Goal: Task Accomplishment & Management: Manage account settings

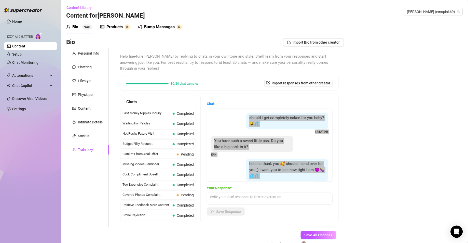
scroll to position [34, 0]
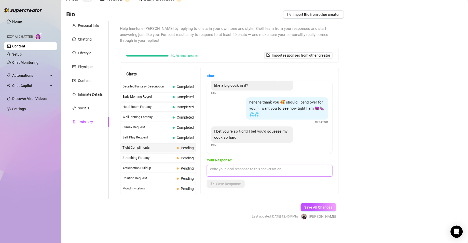
click at [279, 171] on textarea at bounding box center [270, 171] width 126 height 12
paste textarea "Imagine me begging while you stretch me, my body squeezing you so hard you can’…"
type textarea "Imagine me begging while you stretch me, my body squeezing you so hard you can’…"
click at [241, 183] on span "Save Response" at bounding box center [228, 183] width 25 height 4
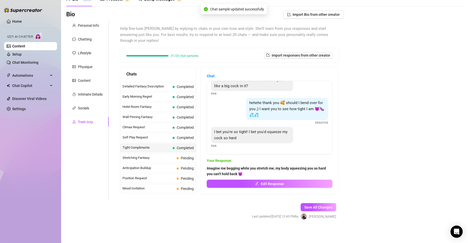
scroll to position [34, 0]
click at [147, 160] on span "Stretching Fantasy" at bounding box center [148, 157] width 52 height 5
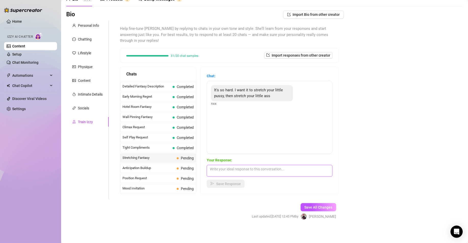
click at [268, 169] on textarea at bounding box center [270, 171] width 126 height 12
paste textarea "You’d stretch me so wide, I’d be crying out while my pussy squeezes your cock t…"
type textarea "You’d stretch me so wide, I’d be crying out while my pussy squeezes your cock t…"
click at [241, 181] on span "Save Response" at bounding box center [228, 183] width 25 height 4
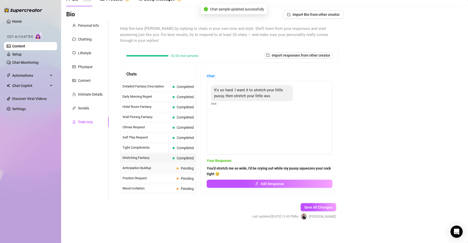
click at [145, 170] on span "Anticipation Buildup" at bounding box center [148, 167] width 52 height 5
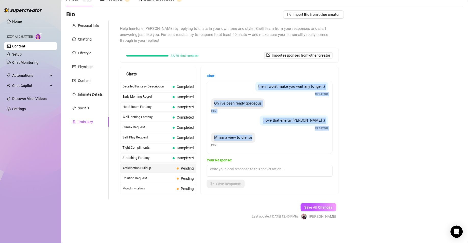
scroll to position [27, 0]
drag, startPoint x: 220, startPoint y: 89, endPoint x: 284, endPoint y: 139, distance: 81.2
click at [284, 139] on div "can't wait Fan then i won't make you wait any longer ;) Creator Oh i've been re…" at bounding box center [270, 117] width 126 height 73
copy div "can't wait Fan then i won't make you wait any longer ;) Creator Oh i've been re…"
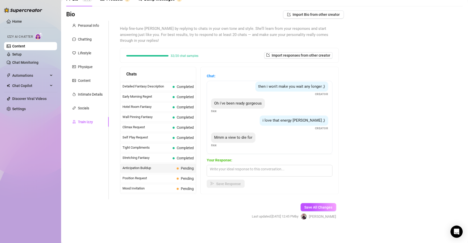
click at [254, 179] on div "Your Response: Save Response" at bounding box center [270, 172] width 126 height 31
click at [254, 171] on textarea at bounding box center [270, 171] width 126 height 12
paste textarea "You’ve been patient, now I’ll give you exactly what you’ve been craving 🥵"
type textarea "You’ve been patient, now I’ll give you exactly what you’ve been craving 🥵"
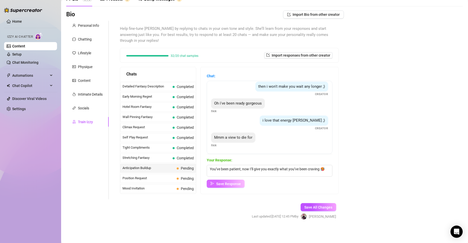
click at [238, 181] on span "Save Response" at bounding box center [228, 183] width 25 height 4
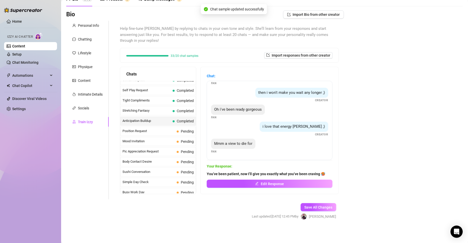
scroll to position [241, 0]
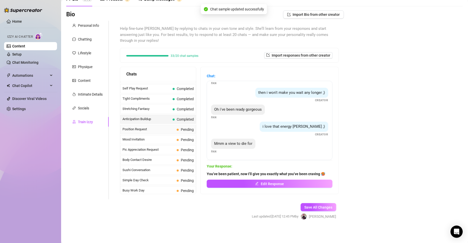
click at [174, 132] on span "Position Request" at bounding box center [148, 128] width 52 height 5
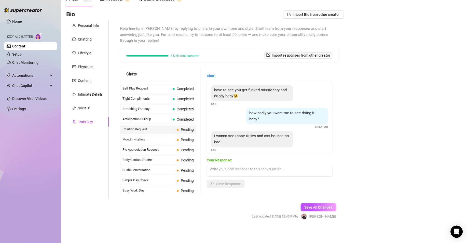
scroll to position [5, 0]
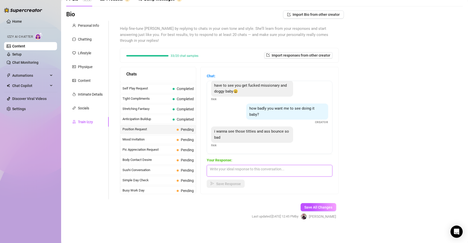
click at [276, 175] on textarea at bounding box center [270, 171] width 126 height 12
paste textarea "I’d bend over and let you stretch me open, moaning how tight I am for you 🥵"
type textarea "I’d bend over and let you stretch me open, moaning how tight I am for you 🥵"
click at [241, 182] on span "Save Response" at bounding box center [228, 183] width 25 height 4
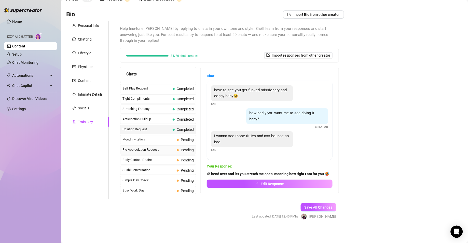
scroll to position [5, 0]
click at [147, 142] on span "Mood Invitation" at bounding box center [148, 139] width 52 height 5
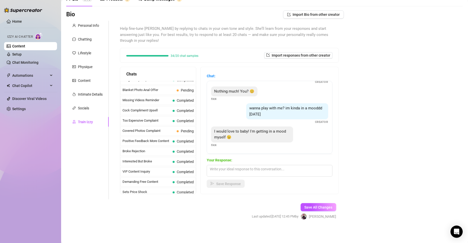
scroll to position [28, 0]
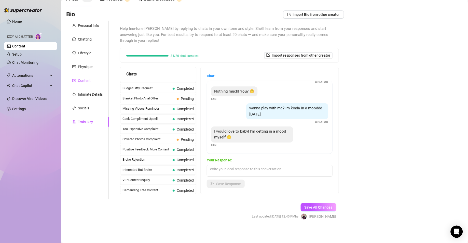
click at [83, 80] on div "Content" at bounding box center [84, 81] width 13 height 6
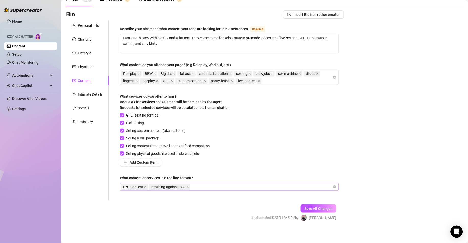
click at [220, 186] on div "B/G Content anything against TOS" at bounding box center [226, 186] width 211 height 7
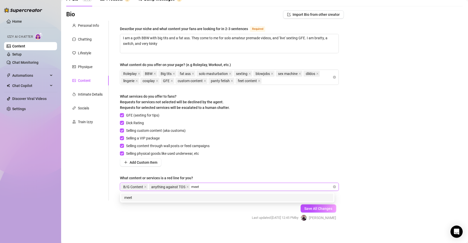
type input "meets"
click at [240, 198] on div "meets" at bounding box center [227, 197] width 206 height 6
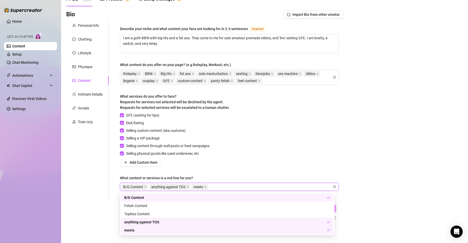
click at [248, 185] on div "B/G Content anything against TOS meets" at bounding box center [226, 186] width 211 height 7
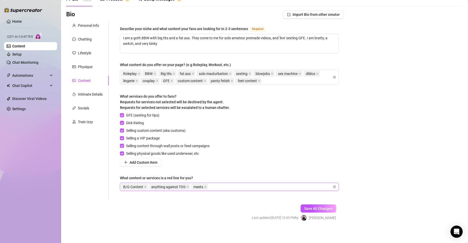
click at [248, 185] on div "B/G Content anything against TOS meets" at bounding box center [226, 186] width 211 height 7
click at [279, 81] on div "Roleplay BBW Big tits fat ass solo masturbation sexting blowjobs sex machine di…" at bounding box center [226, 77] width 211 height 14
click at [293, 81] on div "Roleplay BBW Big tits fat ass solo masturbation sexting blowjobs sex machine di…" at bounding box center [226, 77] width 211 height 14
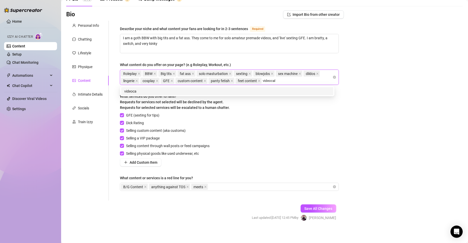
type input "videocall"
click at [286, 89] on div "videocall" at bounding box center [227, 91] width 206 height 6
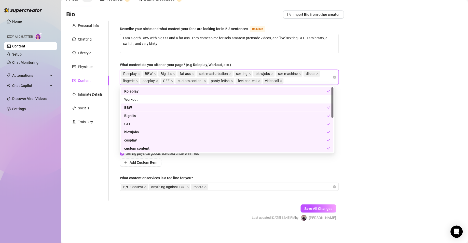
click at [294, 79] on div "Roleplay BBW Big tits fat ass solo masturbation sexting blowjobs sex machine di…" at bounding box center [226, 77] width 211 height 14
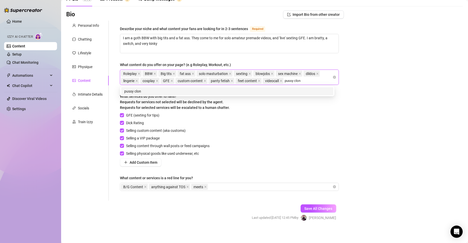
type input "pussy clone"
click at [292, 90] on div "pussy clone" at bounding box center [227, 91] width 206 height 6
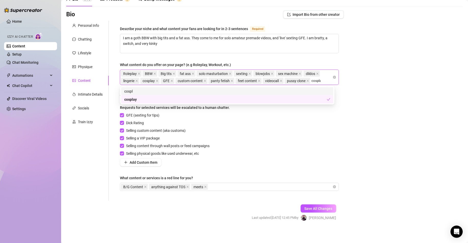
type input "cosplay"
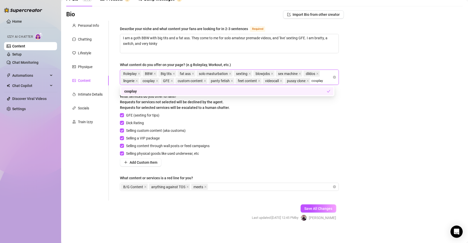
click at [315, 90] on div "cosplay" at bounding box center [225, 91] width 203 height 6
type input "cosplau"
click at [315, 93] on div "cosplau" at bounding box center [227, 91] width 206 height 6
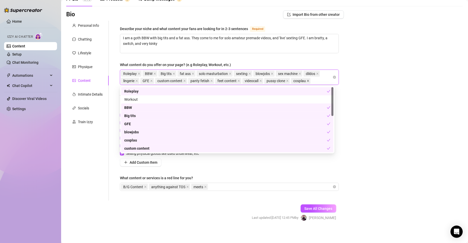
click at [309, 82] on icon "close" at bounding box center [308, 80] width 3 height 3
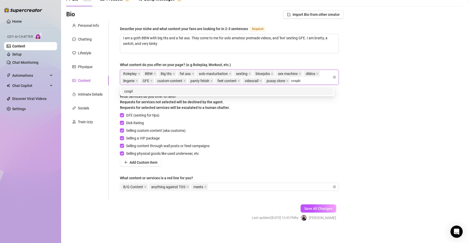
type input "cosplay"
click at [303, 90] on div "cosplay" at bounding box center [227, 91] width 206 height 6
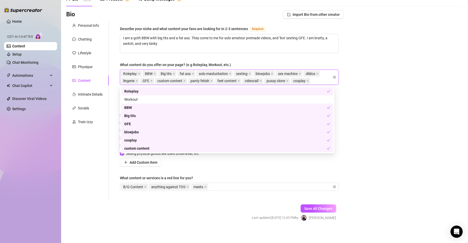
click at [374, 160] on div "Bio Import Bio from other creator Personal Info Chatting Lifestyle Physique Con…" at bounding box center [264, 119] width 396 height 219
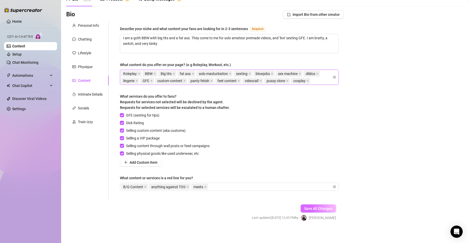
click at [322, 207] on span "Save All Changes" at bounding box center [318, 208] width 28 height 4
click at [221, 186] on div "B/G Content anything against TOS meets" at bounding box center [226, 186] width 211 height 7
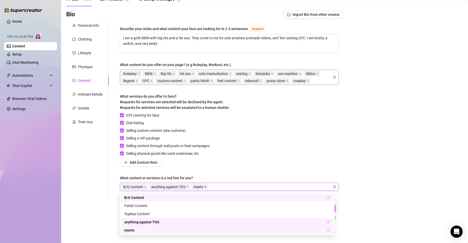
click at [204, 186] on icon "close" at bounding box center [205, 186] width 3 height 3
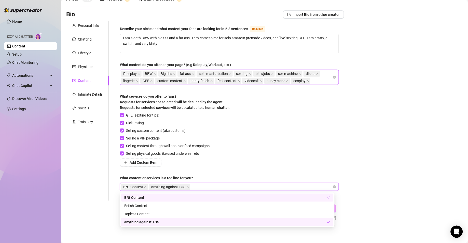
type input "m"
click at [407, 161] on div "Bio Import Bio from other creator Personal Info Chatting Lifestyle Physique Con…" at bounding box center [264, 119] width 396 height 219
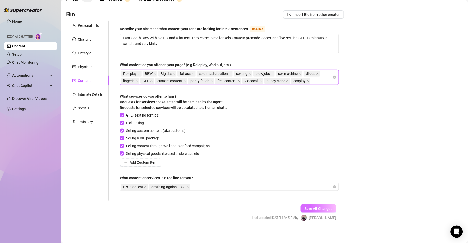
click at [309, 208] on span "Save All Changes" at bounding box center [318, 208] width 28 height 4
click at [262, 80] on icon "close" at bounding box center [260, 80] width 3 height 3
click at [267, 80] on icon "close" at bounding box center [265, 80] width 3 height 3
click at [149, 160] on span "Add Custom Item" at bounding box center [144, 162] width 28 height 4
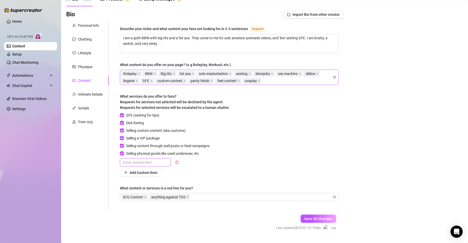
click at [152, 164] on input "text" at bounding box center [145, 162] width 51 height 8
type input "videocalls"
click at [156, 172] on span "Add Custom Item" at bounding box center [144, 172] width 28 height 4
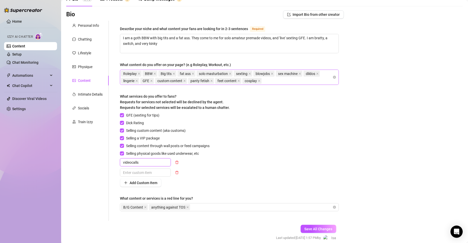
click at [158, 160] on input "videocalls" at bounding box center [145, 162] width 51 height 8
click at [204, 170] on div at bounding box center [166, 172] width 92 height 8
click at [153, 173] on input "text" at bounding box center [145, 172] width 51 height 8
type input "warn items (panties, bra, lingerie, pub hair)"
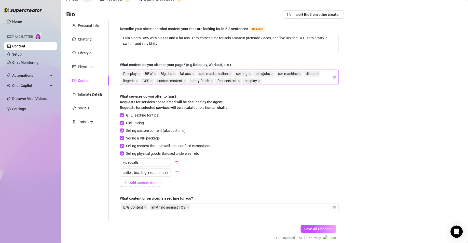
click at [159, 184] on button "Add Custom Item" at bounding box center [140, 182] width 41 height 8
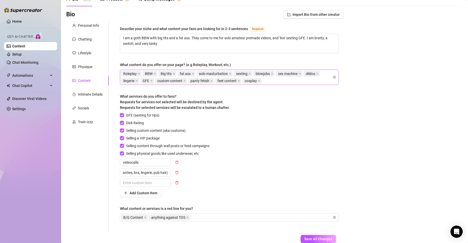
scroll to position [0, 0]
drag, startPoint x: 158, startPoint y: 184, endPoint x: 158, endPoint y: 180, distance: 3.8
click at [158, 184] on input "text" at bounding box center [145, 182] width 51 height 8
type input "pussy clone"
click at [218, 196] on div "GFE (sexting for tips) Dick Rating Selling custom content (aka customs) Selling…" at bounding box center [229, 154] width 219 height 84
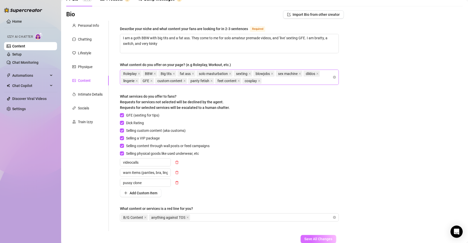
click at [317, 239] on span "Save All Changes" at bounding box center [318, 239] width 28 height 4
click at [343, 194] on div "Bio Import Bio from other creator Personal Info Chatting Lifestyle Physique Con…" at bounding box center [264, 135] width 396 height 250
click at [88, 92] on div "Intimate Details" at bounding box center [90, 94] width 25 height 6
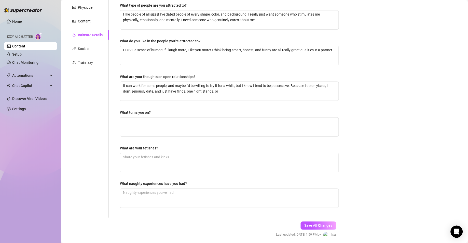
scroll to position [54, 0]
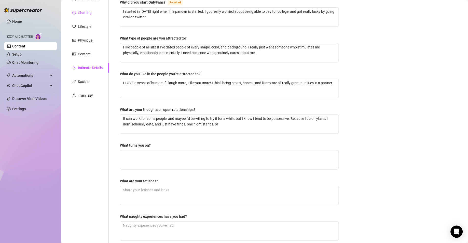
click at [79, 12] on div "Chatting" at bounding box center [85, 13] width 14 height 6
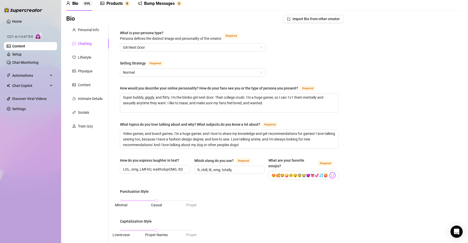
scroll to position [22, 0]
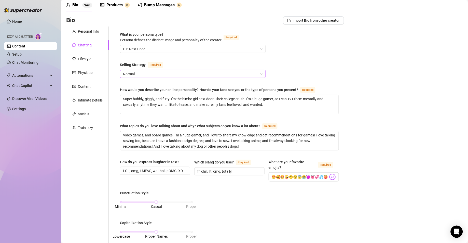
click at [245, 74] on span "Normal" at bounding box center [193, 74] width 140 height 8
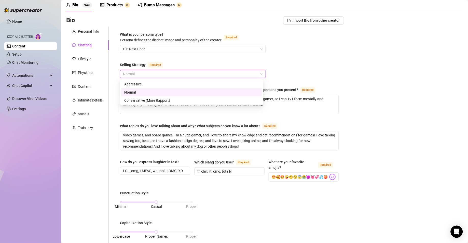
click at [245, 74] on span "Normal" at bounding box center [193, 74] width 140 height 8
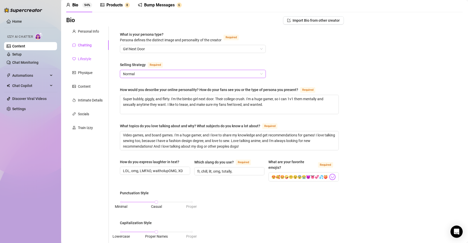
click at [85, 58] on div "Lifestyle" at bounding box center [84, 59] width 13 height 6
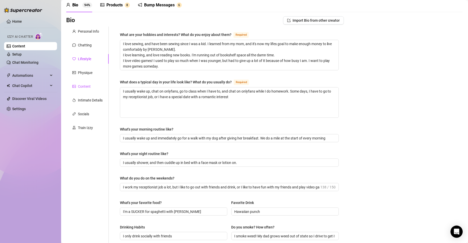
click at [87, 88] on div "Content" at bounding box center [84, 86] width 13 height 6
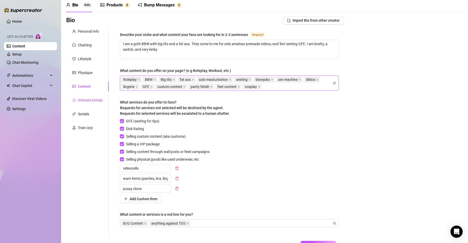
click at [86, 100] on div "Intimate Details" at bounding box center [90, 100] width 25 height 6
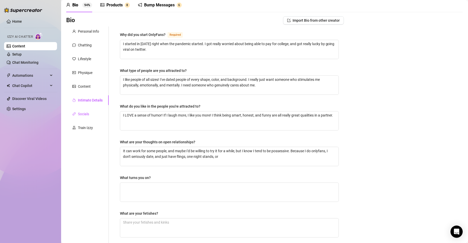
click at [86, 114] on div "Socials" at bounding box center [83, 114] width 11 height 6
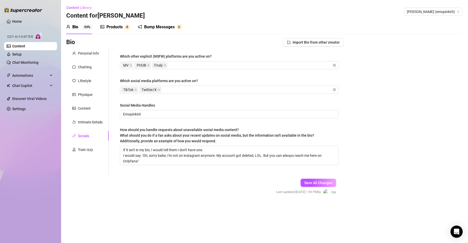
scroll to position [0, 0]
click at [112, 25] on div "Products" at bounding box center [114, 27] width 16 height 6
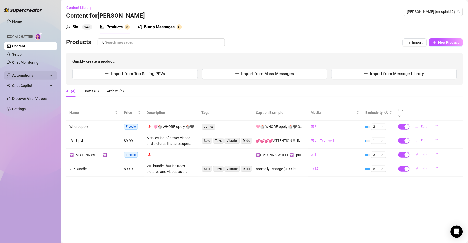
click at [22, 76] on span "Automations" at bounding box center [30, 75] width 36 height 8
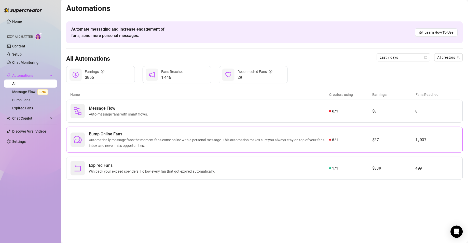
click at [140, 147] on span "Automatically message fans the moment fans come online with a personal message.…" at bounding box center [209, 142] width 240 height 11
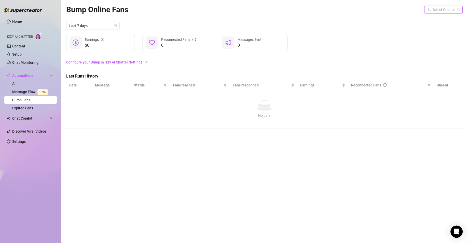
click at [434, 11] on input "search" at bounding box center [441, 10] width 28 height 8
click at [433, 23] on div "[PERSON_NAME] ( emopink69 )" at bounding box center [430, 20] width 58 height 6
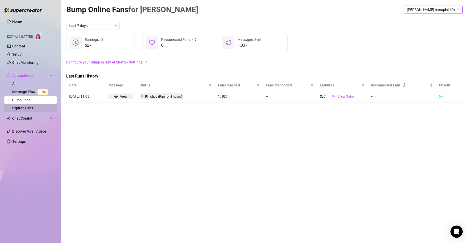
click at [33, 106] on link "Expired Fans" at bounding box center [22, 108] width 21 height 4
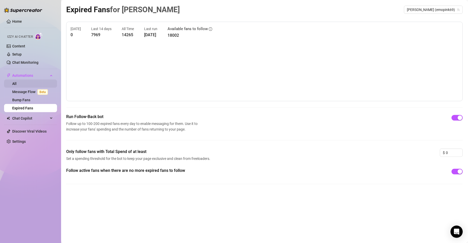
click at [17, 84] on link "All" at bounding box center [14, 83] width 4 height 4
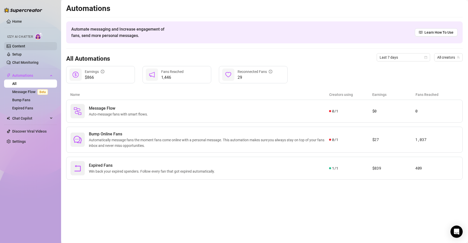
click at [25, 47] on link "Content" at bounding box center [18, 46] width 13 height 4
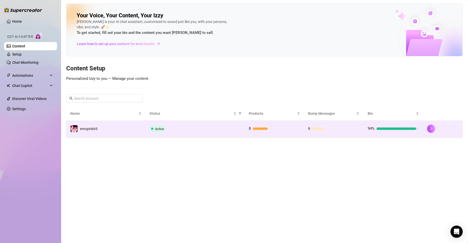
click at [237, 133] on td "Active" at bounding box center [195, 128] width 99 height 17
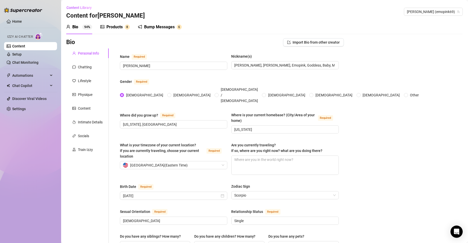
click at [107, 25] on div "Products" at bounding box center [114, 27] width 16 height 6
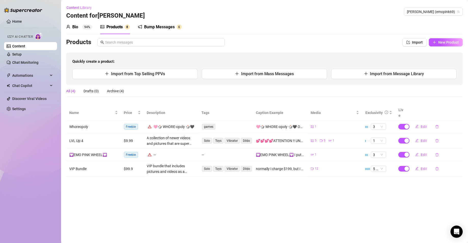
click at [162, 26] on div "Bump Messages" at bounding box center [159, 27] width 31 height 6
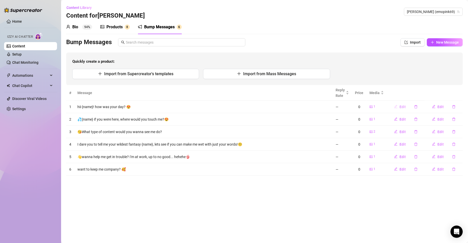
click at [403, 108] on span "Edit" at bounding box center [403, 107] width 6 height 4
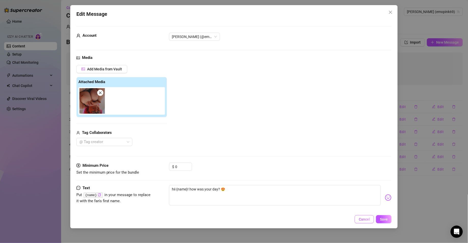
click at [366, 218] on span "Cancel" at bounding box center [364, 219] width 11 height 4
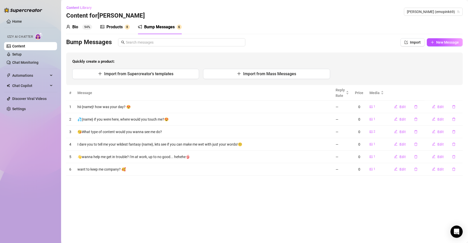
click at [100, 185] on main "Content Library Content for [PERSON_NAME] [PERSON_NAME] (emopink69) Bio 94% Pro…" at bounding box center [264, 121] width 407 height 243
click at [446, 38] on button "New Message" at bounding box center [445, 42] width 36 height 8
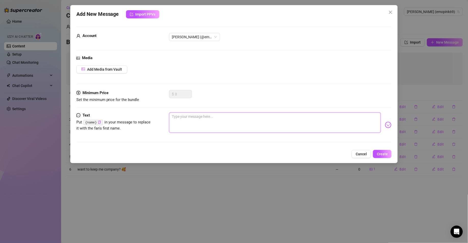
click at [200, 123] on textarea at bounding box center [275, 122] width 212 height 20
paste textarea "I’ve been teasing myself for so long... I need some help, babe."
type textarea "I’ve been teasing myself for so long... I need some help, babe."
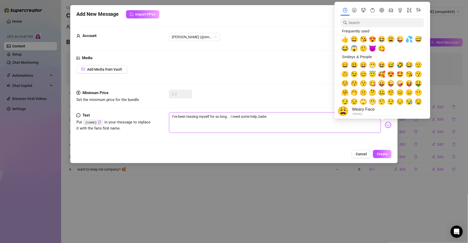
type textarea "I’ve been teasing myself for so long... I need some help, babe."
click at [393, 39] on span "😩" at bounding box center [391, 39] width 8 height 7
type textarea "I’ve been teasing myself for so long... I need some help, babe. 😩"
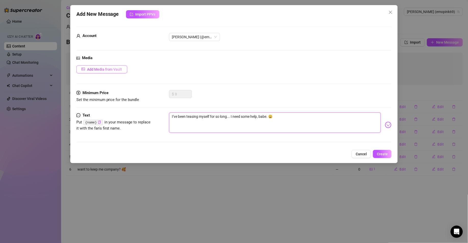
type textarea "I’ve been teasing myself for so long... I need some help, babe. 😩"
click at [97, 67] on button "Add Media from Vault" at bounding box center [101, 69] width 51 height 8
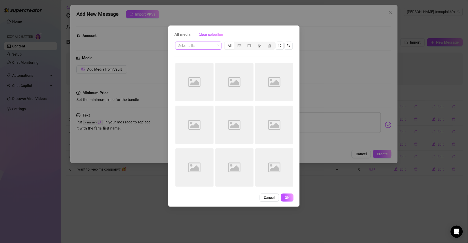
click at [218, 47] on div "Select a list" at bounding box center [198, 45] width 46 height 8
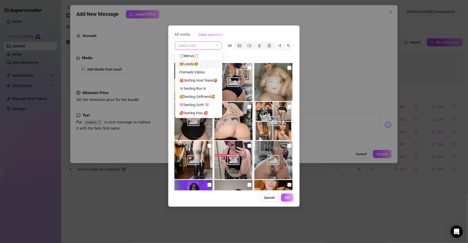
click at [203, 63] on div "😍Lewds😍" at bounding box center [198, 64] width 39 height 6
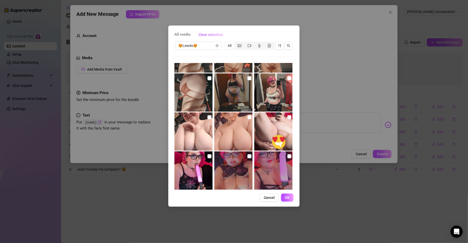
scroll to position [509, 0]
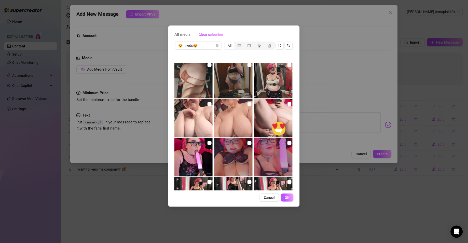
click at [287, 105] on input "checkbox" at bounding box center [289, 104] width 4 height 4
checkbox input "true"
click at [287, 197] on span "OK" at bounding box center [287, 197] width 5 height 4
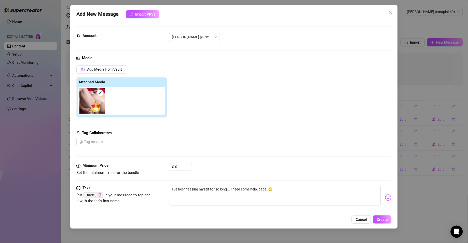
scroll to position [8, 0]
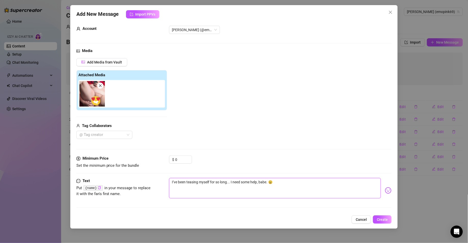
click at [261, 182] on textarea "I’ve been teasing myself for so long... I need some help, babe. 😩" at bounding box center [275, 188] width 212 height 20
click at [98, 188] on icon "copy" at bounding box center [99, 187] width 3 height 3
click at [261, 181] on textarea "I’ve been teasing myself for so long... I need some help, babe. 😩" at bounding box center [275, 188] width 212 height 20
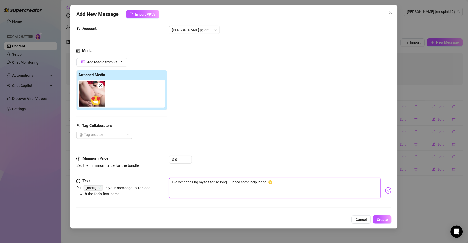
paste textarea "{name}"
type textarea "I’ve been teasing myself for so long... I need some help, {name}. 😩"
type textarea "I’ve been teasing myself for so long... I need some help, {name} 😩"
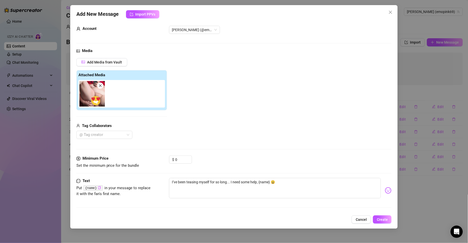
scroll to position [0, 0]
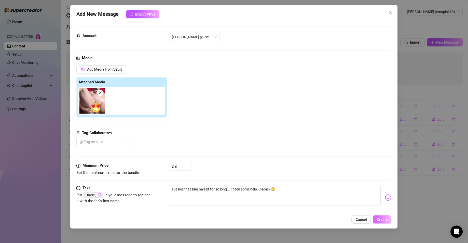
click at [387, 216] on button "Create" at bounding box center [382, 219] width 19 height 8
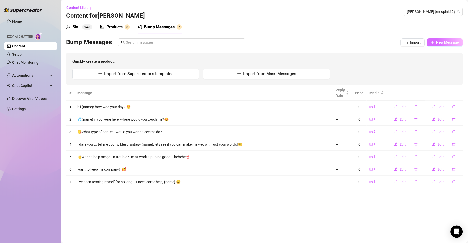
click at [456, 43] on span "New Message" at bounding box center [447, 42] width 23 height 4
type textarea "Type your message here..."
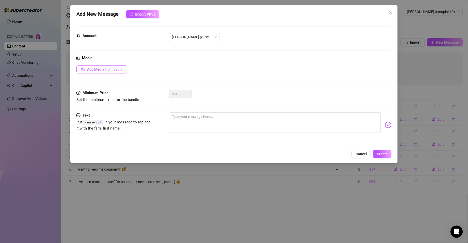
click at [120, 65] on button "Add Media from Vault" at bounding box center [101, 69] width 51 height 8
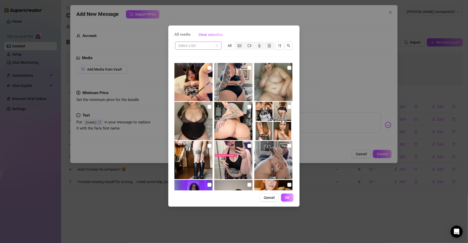
click at [210, 44] on input "search" at bounding box center [196, 46] width 36 height 8
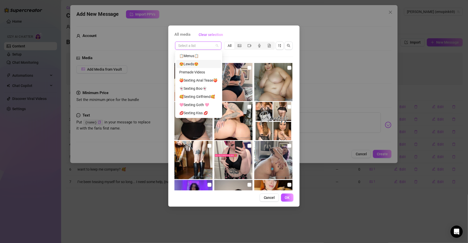
click at [197, 65] on div "😍Lewds😍" at bounding box center [198, 64] width 39 height 6
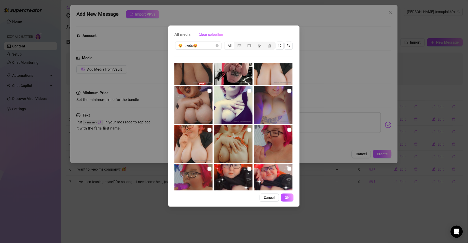
scroll to position [846, 0]
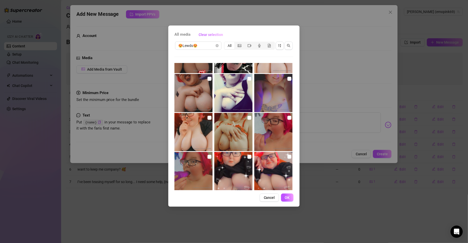
click at [170, 140] on div "All media Clear selection 😍Lewds😍 All 00:16 00:24 Cancel OK" at bounding box center [233, 115] width 131 height 181
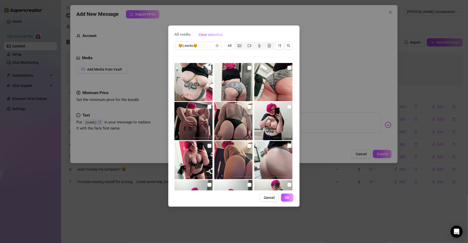
scroll to position [1169, 0]
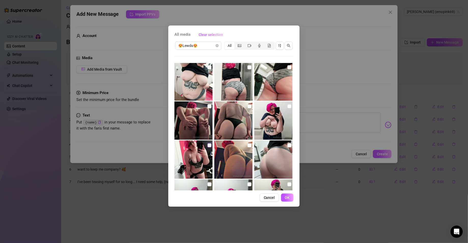
click at [207, 146] on input "checkbox" at bounding box center [209, 145] width 4 height 4
checkbox input "true"
click at [247, 146] on input "checkbox" at bounding box center [249, 145] width 4 height 4
checkbox input "true"
click at [285, 197] on span "OK" at bounding box center [287, 197] width 5 height 4
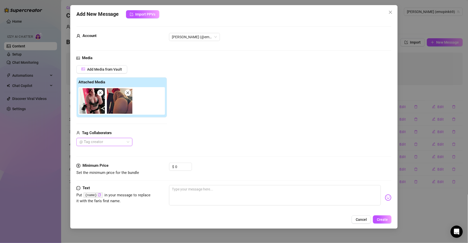
click at [101, 94] on icon "close" at bounding box center [100, 93] width 4 height 4
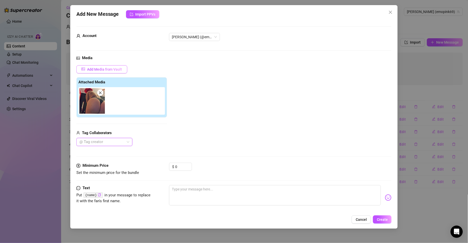
click at [112, 68] on span "Add Media from Vault" at bounding box center [104, 69] width 35 height 4
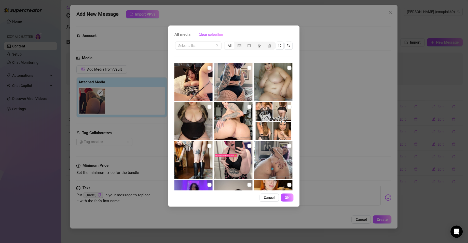
drag, startPoint x: 217, startPoint y: 46, endPoint x: 217, endPoint y: 59, distance: 12.7
click at [217, 46] on span at bounding box center [198, 46] width 40 height 8
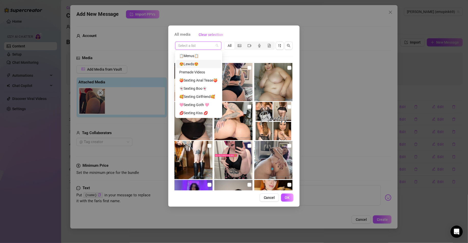
click at [208, 62] on div "😍Lewds😍" at bounding box center [198, 64] width 39 height 6
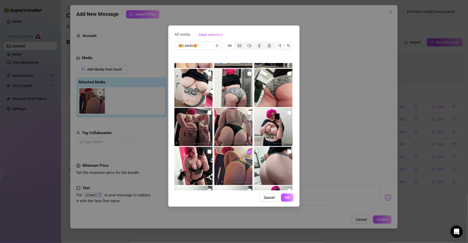
scroll to position [1198, 0]
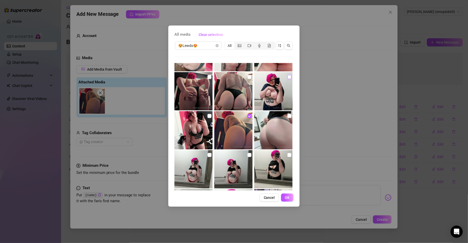
click at [287, 77] on input "checkbox" at bounding box center [289, 77] width 4 height 4
checkbox input "true"
click at [285, 196] on span "OK" at bounding box center [287, 197] width 5 height 4
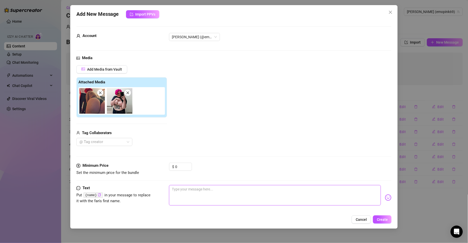
click at [199, 195] on textarea at bounding box center [275, 195] width 212 height 20
paste textarea "Ass, tits, or pussy, babe?"
type textarea "Ass, tits, or pussy, babe?"
click at [204, 192] on textarea "Ass, tits, or pussy, babe?" at bounding box center [275, 195] width 212 height 20
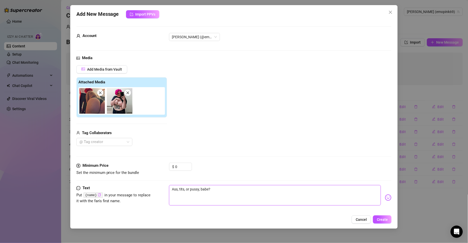
type textarea "Ass, tits, or pussy, babe?"
click at [98, 195] on icon "copy" at bounding box center [99, 194] width 3 height 3
click at [203, 188] on textarea "Ass, tits, or pussy, babe?" at bounding box center [275, 195] width 212 height 20
paste textarea "{name}"
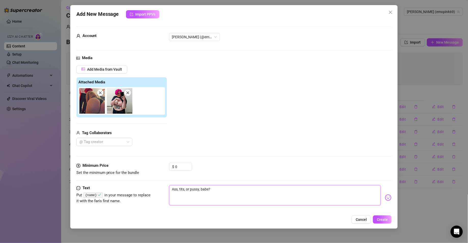
type textarea "Ass, tits, or pussy, {name}?"
click at [102, 92] on span at bounding box center [100, 93] width 6 height 6
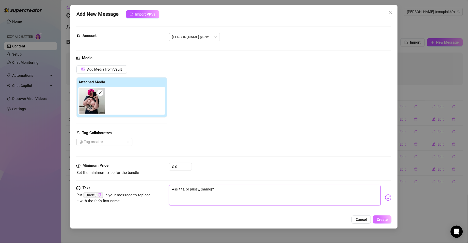
type textarea "Ass, tits, or pussy, {name}?"
click at [384, 219] on span "Create" at bounding box center [382, 219] width 11 height 4
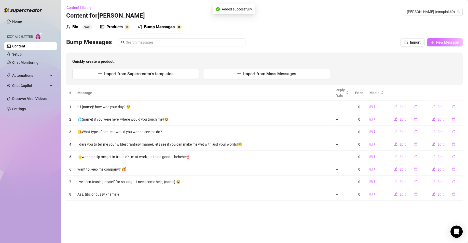
click at [446, 39] on button "New Message" at bounding box center [445, 42] width 36 height 8
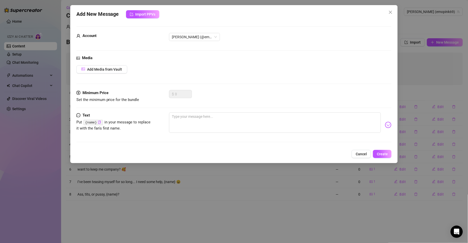
click at [200, 66] on div "Add Media from Vault" at bounding box center [233, 69] width 315 height 8
click at [205, 121] on textarea at bounding box center [275, 122] width 212 height 20
paste textarea "I’m gonna show you a video of me and you’re gonna show me what it does to you, …"
type textarea "I’m gonna show you a video of me and you’re gonna show me what it does to you, …"
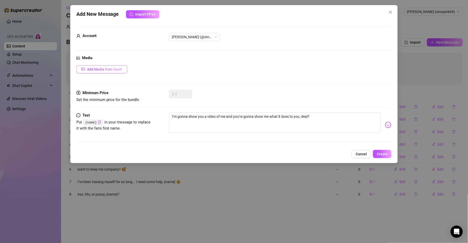
click at [120, 68] on span "Add Media from Vault" at bounding box center [104, 69] width 35 height 4
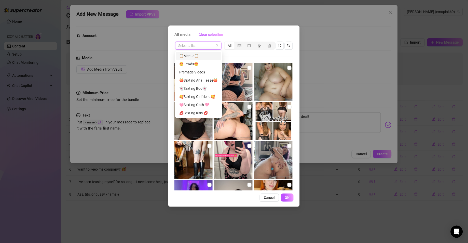
click at [201, 44] on input "search" at bounding box center [196, 46] width 36 height 8
drag, startPoint x: 198, startPoint y: 63, endPoint x: 291, endPoint y: 87, distance: 95.8
click at [198, 63] on div "😍Lewds😍" at bounding box center [198, 64] width 39 height 6
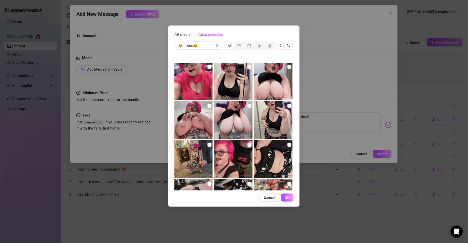
scroll to position [1850, 0]
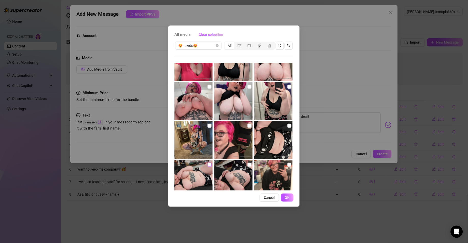
click at [208, 164] on input "checkbox" at bounding box center [209, 164] width 4 height 4
checkbox input "true"
click at [289, 197] on span "OK" at bounding box center [287, 197] width 5 height 4
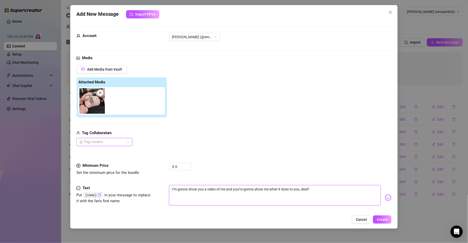
click at [351, 196] on textarea "I’m gonna show you a video of me and you’re gonna show me what it does to you, …" at bounding box center [275, 195] width 212 height 20
type textarea "I’m gonna show you a video of me and you’re gonna show me what it does to you, …"
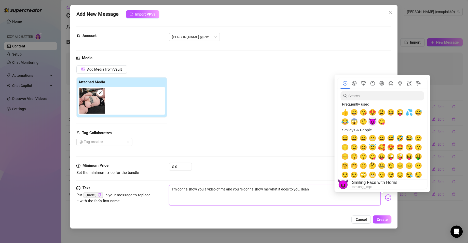
type textarea "I’m gonna show you a video of me and you’re gonna show me what it does to you, …"
click at [369, 119] on span "😈" at bounding box center [373, 121] width 8 height 7
type textarea "I’m gonna show you a video of me and you’re gonna show me what it does to you, …"
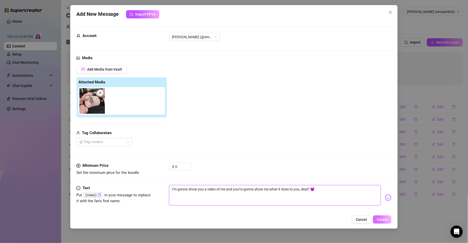
type textarea "I’m gonna show you a video of me and you’re gonna show me what it does to you, …"
click at [386, 219] on span "Create" at bounding box center [382, 219] width 11 height 4
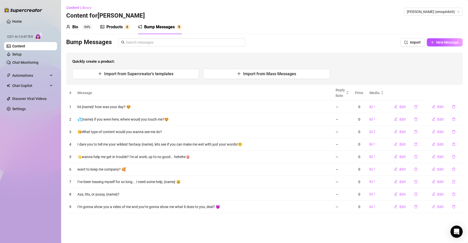
click at [190, 88] on th "Message" at bounding box center [203, 93] width 258 height 16
click at [433, 41] on icon "plus" at bounding box center [433, 42] width 4 height 4
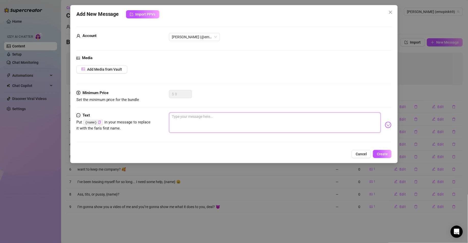
click at [192, 118] on textarea at bounding box center [275, 122] width 212 height 20
paste textarea "What are you up to? I wanna be naughty together [DATE] 😏"
type textarea "What are you up to? I wanna be naughty together [DATE] 😏"
click at [123, 70] on button "Add Media from Vault" at bounding box center [101, 69] width 51 height 8
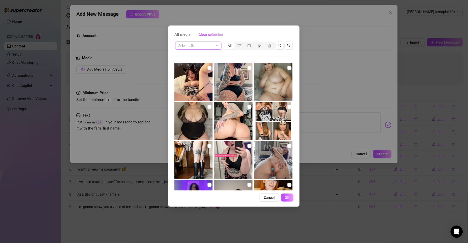
click at [217, 47] on span at bounding box center [198, 46] width 40 height 8
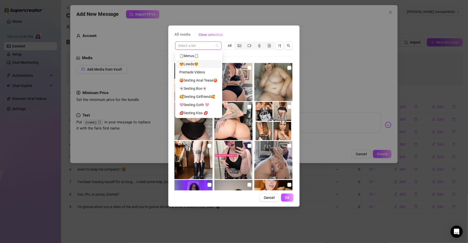
click at [204, 65] on div "😍Lewds😍" at bounding box center [198, 64] width 39 height 6
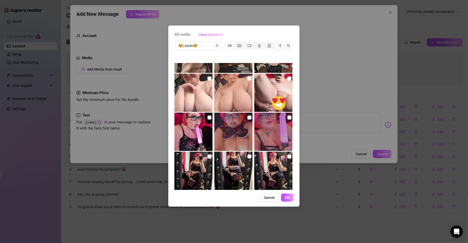
scroll to position [490, 0]
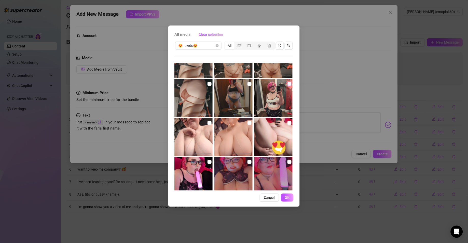
click at [287, 83] on input "checkbox" at bounding box center [289, 84] width 4 height 4
checkbox input "true"
click at [287, 198] on span "OK" at bounding box center [287, 197] width 5 height 4
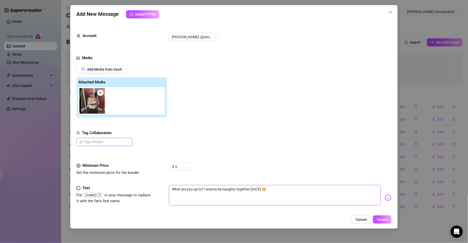
click at [279, 192] on textarea "What are you up to? I wanna be naughty together [DATE] 😏" at bounding box center [275, 195] width 212 height 20
click at [385, 220] on span "Create" at bounding box center [382, 219] width 11 height 4
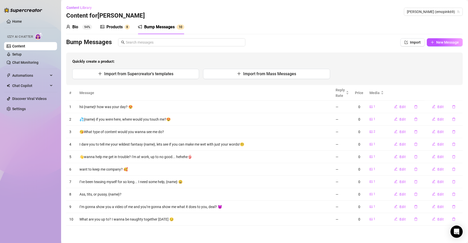
click at [190, 80] on div "Quickly create a product: Import from Supercreator's templates Import from Mass…" at bounding box center [264, 68] width 396 height 33
click at [440, 44] on span "New Message" at bounding box center [447, 42] width 23 height 4
type textarea "Type your message here..."
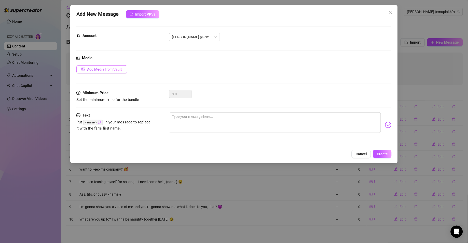
click at [114, 66] on button "Add Media from Vault" at bounding box center [101, 69] width 51 height 8
click at [117, 68] on span "Add Media from Vault" at bounding box center [104, 69] width 35 height 4
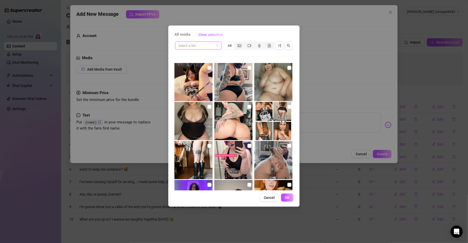
click at [213, 48] on input "search" at bounding box center [196, 46] width 36 height 8
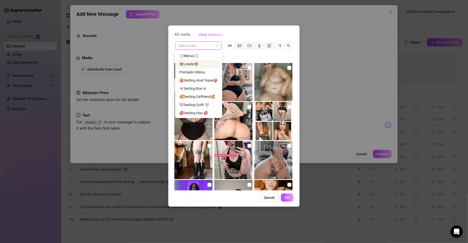
click at [193, 66] on div "😍Lewds😍" at bounding box center [198, 64] width 39 height 6
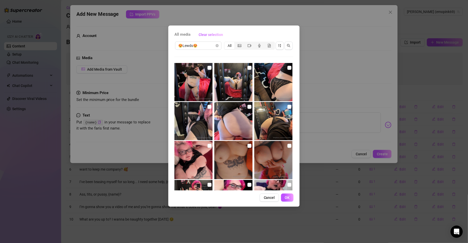
scroll to position [100, 0]
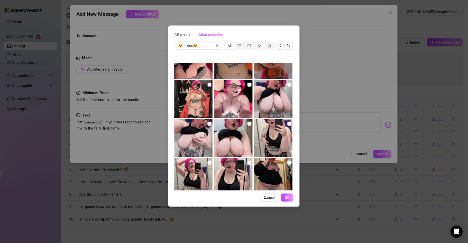
click at [209, 84] on input "checkbox" at bounding box center [209, 84] width 4 height 4
checkbox input "true"
click at [292, 198] on button "OK" at bounding box center [287, 197] width 12 height 8
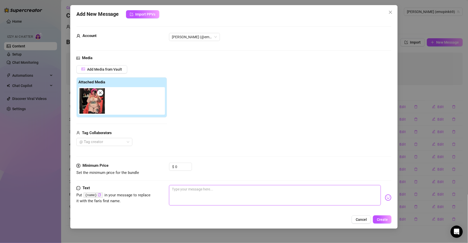
click at [211, 187] on textarea at bounding box center [275, 195] width 212 height 20
paste textarea "“I hope your dick is already out for me, babe. I have something to show you"
type textarea "“I hope your dick is already out for me, babe. I have something to show you"
click at [174, 187] on textarea "“I hope your dick is already out for me, babe. I have something to show you" at bounding box center [275, 195] width 212 height 20
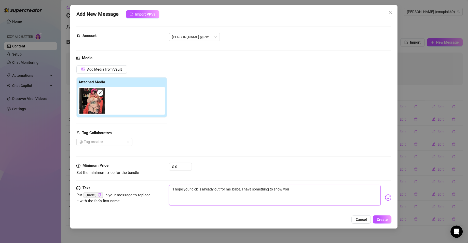
type textarea "I hope your dick is already out for me, babe. I have something to show you"
click at [313, 190] on textarea "I hope your dick is already out for me, babe. I have something to show you" at bounding box center [275, 195] width 212 height 20
type textarea "I hope your dick is already out for me, babe. I have something to show you"
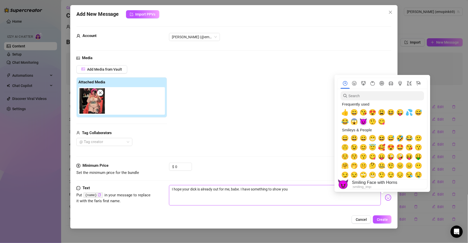
type textarea "I hope your dick is already out for me, babe. I have something to show you"
click at [364, 124] on span "😈" at bounding box center [364, 121] width 8 height 7
type textarea "I hope your dick is already out for me, babe. I have something to show you 😈"
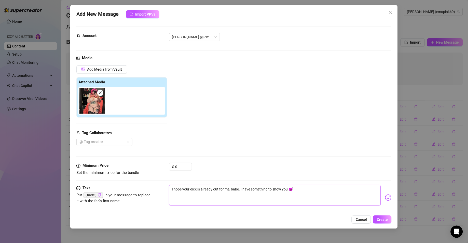
click at [311, 194] on textarea "I hope your dick is already out for me, babe. I have something to show you 😈" at bounding box center [275, 195] width 212 height 20
type textarea "I hope your dick is already out for me, babe. I have something to show you 😈"
click at [384, 217] on span "Create" at bounding box center [382, 219] width 11 height 4
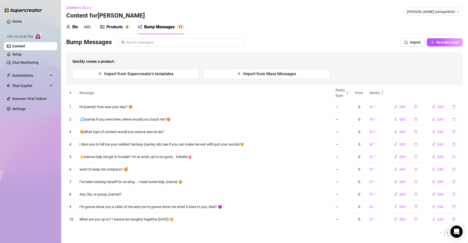
click at [199, 83] on div "Quickly create a product: Import from Supercreator's templates Import from Mass…" at bounding box center [264, 68] width 396 height 33
click at [441, 43] on span "New Message" at bounding box center [447, 42] width 23 height 4
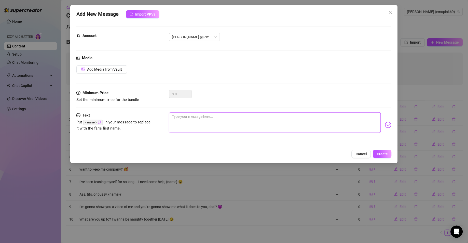
click at [186, 115] on textarea at bounding box center [275, 122] width 212 height 20
paste textarea "Send a tip, and i’ll send you a surprise! The more you tip, the naughtier I get"
type textarea "Send a tip, and i’ll send you a surprise! The more you tip, the naughtier I get"
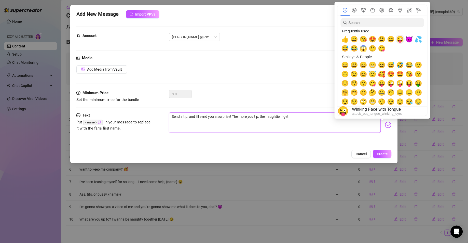
type textarea "Send a tip, and i’ll send you a surprise! The more you tip, the naughtier I get"
click at [399, 38] on span "😜" at bounding box center [400, 39] width 8 height 7
type textarea "Send a tip, and i’ll send you a surprise! The more you tip, the naughtier I get…"
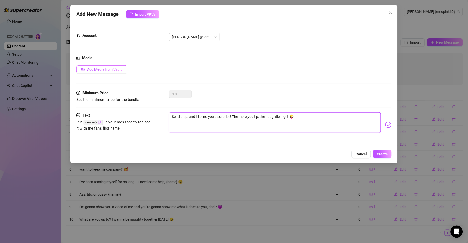
type textarea "Send a tip, and i’ll send you a surprise! The more you tip, the naughtier I get…"
click at [118, 70] on span "Add Media from Vault" at bounding box center [104, 69] width 35 height 4
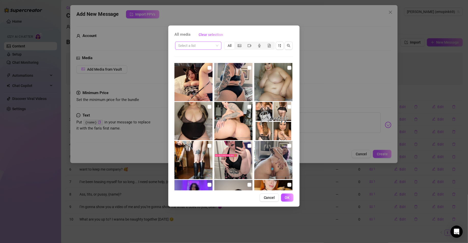
click at [189, 49] on input "search" at bounding box center [196, 46] width 36 height 8
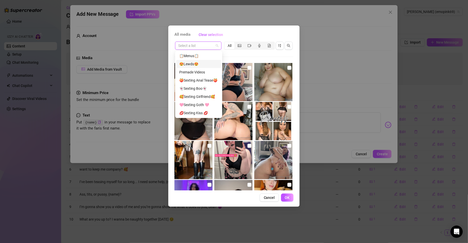
click at [195, 64] on div "😍Lewds😍" at bounding box center [198, 64] width 39 height 6
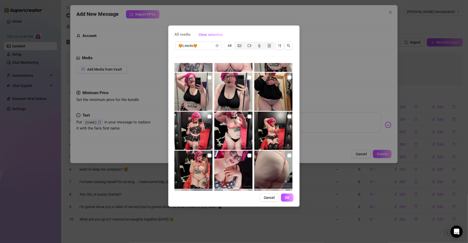
scroll to position [200, 0]
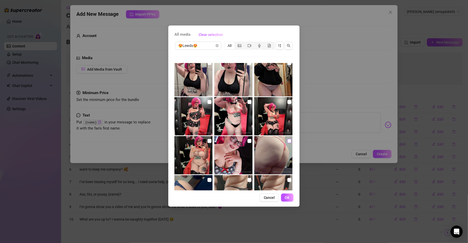
click at [287, 143] on label at bounding box center [289, 141] width 4 height 6
click at [287, 143] on input "checkbox" at bounding box center [289, 141] width 4 height 4
checkbox input "true"
click at [285, 198] on span "OK" at bounding box center [287, 197] width 5 height 4
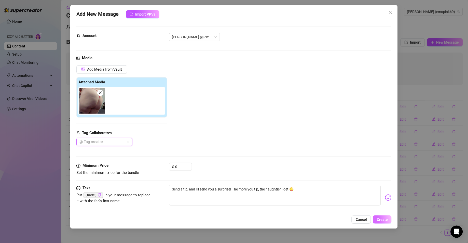
click at [389, 219] on button "Create" at bounding box center [382, 219] width 19 height 8
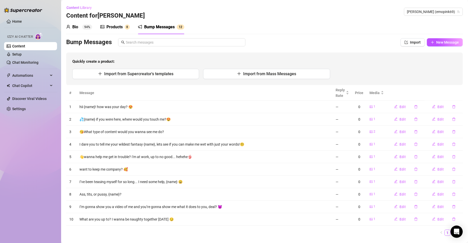
click at [207, 58] on div "Quickly create a product: Import from Supercreator's templates Import from Mass…" at bounding box center [264, 68] width 396 height 33
click at [449, 46] on div "Bump Messages Import New Message Quickly create a product: Import from Supercre…" at bounding box center [264, 61] width 396 height 47
click at [449, 42] on span "New Message" at bounding box center [447, 42] width 23 height 4
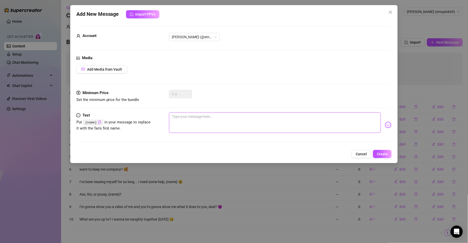
click at [214, 123] on textarea at bounding box center [275, 122] width 212 height 20
paste textarea "You ready to see how freaky I can get babe? I hope you’re not into boring stuff…"
type textarea "You ready to see how freaky I can get babe? I hope you’re not into boring stuff…"
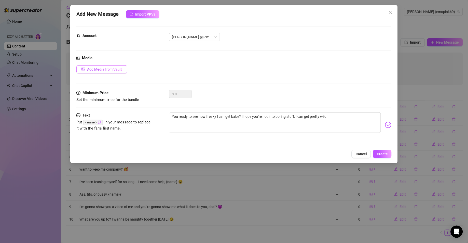
click at [94, 70] on span "Add Media from Vault" at bounding box center [104, 69] width 35 height 4
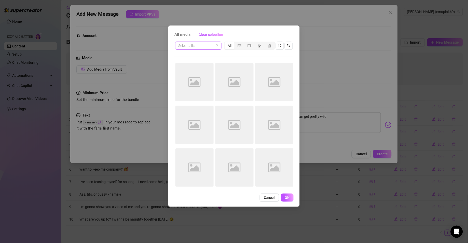
click at [211, 48] on input "search" at bounding box center [196, 46] width 36 height 8
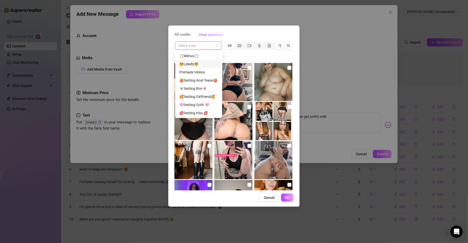
click at [210, 64] on div "😍Lewds😍" at bounding box center [198, 64] width 39 height 6
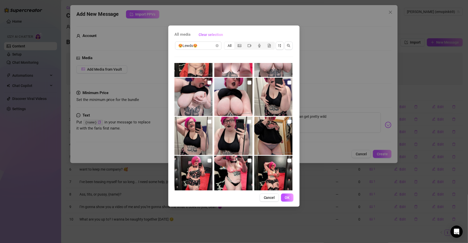
scroll to position [148, 0]
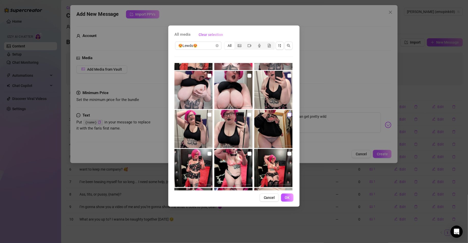
click at [287, 114] on input "checkbox" at bounding box center [289, 114] width 4 height 4
checkbox input "true"
click at [287, 197] on span "OK" at bounding box center [287, 197] width 5 height 4
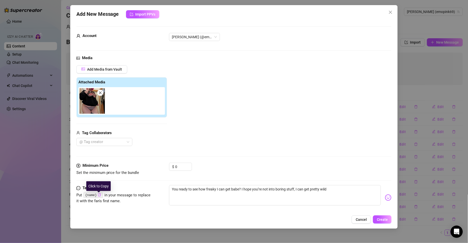
click at [99, 196] on icon "copy" at bounding box center [99, 194] width 3 height 3
click at [232, 190] on textarea "You ready to see how freaky I can get babe? I hope you’re not into boring stuff…" at bounding box center [275, 195] width 212 height 20
click at [233, 190] on textarea "You ready to see how freaky I can get babe? I hope you’re not into boring stuff…" at bounding box center [275, 195] width 212 height 20
paste textarea "{name}"
type textarea "You ready to see how freaky I can get {name}? I hope you’re not into boring stu…"
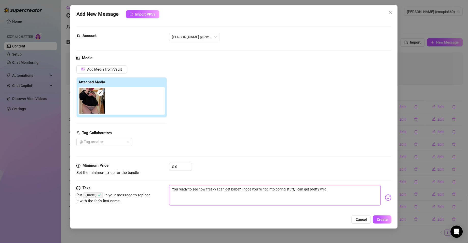
type textarea "You ready to see how freaky I can get {name}? I hope you’re not into boring stu…"
click at [364, 190] on textarea "You ready to see how freaky I can get {name}? I hope you’re not into boring stu…" at bounding box center [275, 195] width 212 height 20
type textarea "You ready to see how freaky I can get {name}? I hope you’re not into boring stu…"
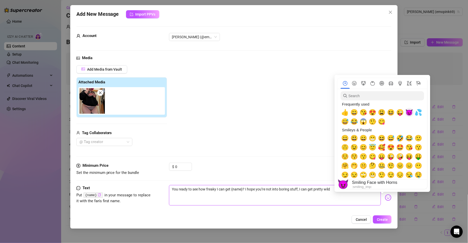
type textarea "You ready to see how freaky I can get {name}? I hope you’re not into boring stu…"
click at [409, 112] on span "😈" at bounding box center [409, 112] width 8 height 7
type textarea "You ready to see how freaky I can get {name}? I hope you’re not into boring stu…"
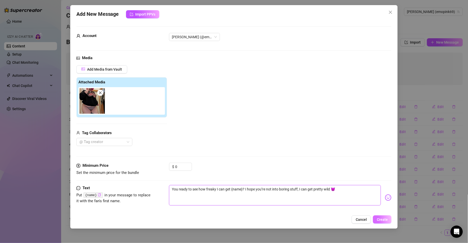
type textarea "You ready to see how freaky I can get {name}? I hope you’re not into boring stu…"
click at [384, 218] on span "Create" at bounding box center [382, 219] width 11 height 4
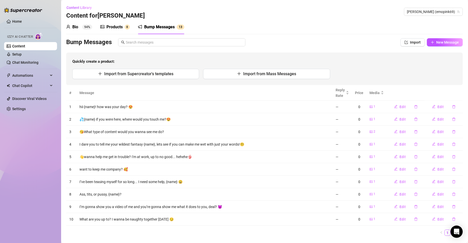
click at [204, 52] on div "Bump Messages Import New Message Quickly create a product: Import from Supercre…" at bounding box center [264, 61] width 396 height 47
click at [429, 44] on button "New Message" at bounding box center [445, 42] width 36 height 8
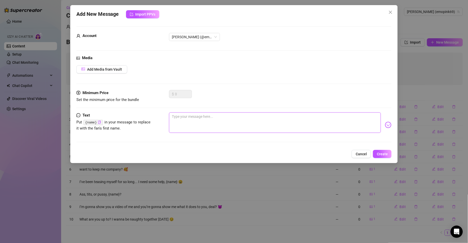
click at [203, 119] on textarea at bounding box center [275, 122] width 212 height 20
paste textarea "”I woke up horny [DATE], wanna see what I did?"
type textarea "”I woke up horny [DATE], wanna see what I did?"
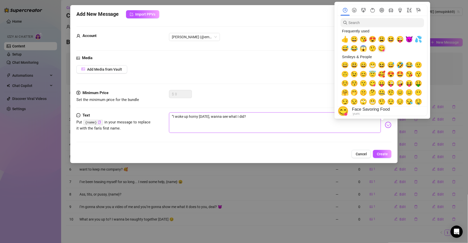
type textarea "”I woke up horny [DATE], wanna see what I did?"
click at [382, 49] on span "😋" at bounding box center [382, 48] width 8 height 7
type textarea "”I woke up horny [DATE], wanna see what I did? 😋"
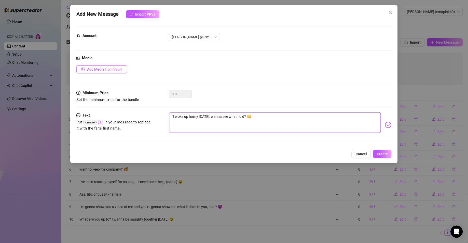
type textarea "”I woke up horny [DATE], wanna see what I did? 😋"
click at [122, 71] on button "Add Media from Vault" at bounding box center [101, 69] width 51 height 8
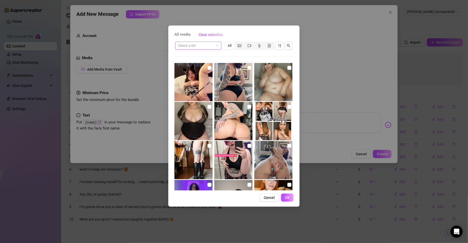
click at [216, 46] on span at bounding box center [198, 46] width 40 height 8
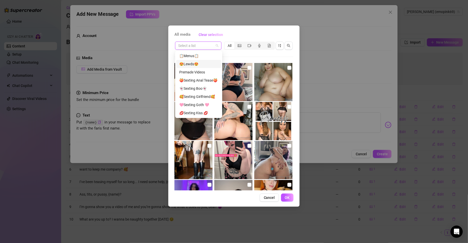
click at [208, 67] on div "😍Lewds😍" at bounding box center [198, 64] width 45 height 8
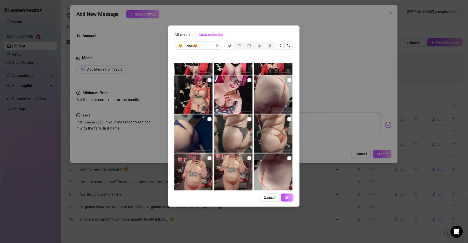
scroll to position [270, 0]
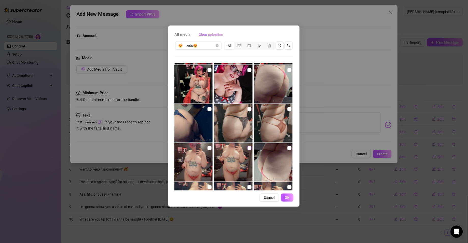
click at [248, 149] on input "checkbox" at bounding box center [249, 148] width 4 height 4
click at [248, 147] on input "checkbox" at bounding box center [249, 148] width 4 height 4
checkbox input "false"
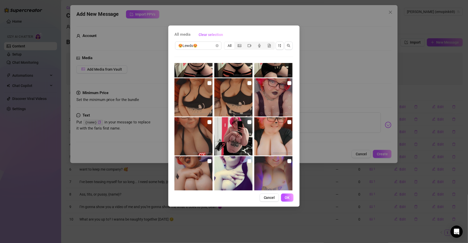
scroll to position [785, 0]
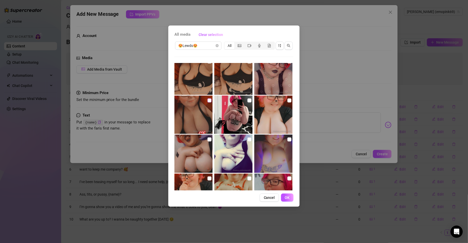
click at [208, 101] on input "checkbox" at bounding box center [209, 100] width 4 height 4
checkbox input "true"
click at [287, 194] on button "OK" at bounding box center [287, 197] width 12 height 8
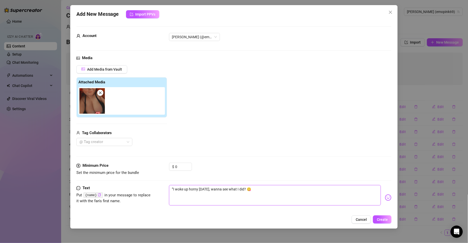
click at [174, 188] on textarea "”I woke up horny [DATE], wanna see what I did? 😋" at bounding box center [275, 195] width 212 height 20
type textarea "I woke up horny [DATE], wanna see what I did? 😋"
click at [381, 220] on span "Create" at bounding box center [382, 219] width 11 height 4
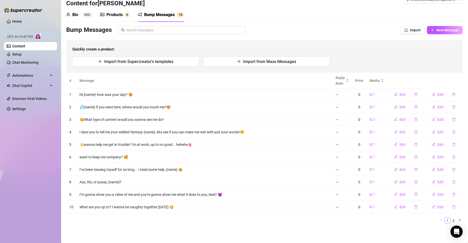
scroll to position [13, 0]
click at [155, 209] on td "What are you up to? I wanna be naughty together [DATE] 😏" at bounding box center [204, 207] width 256 height 12
click at [449, 30] on span "New Message" at bounding box center [447, 30] width 23 height 4
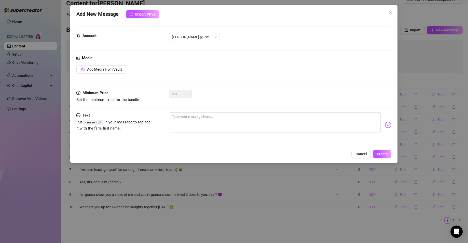
click at [179, 73] on div "Add Media from Vault" at bounding box center [233, 69] width 315 height 8
click at [201, 124] on textarea at bounding box center [275, 122] width 212 height 20
paste textarea "Want to see the next piece of clothing removed? We are gonna slowly have some f…"
type textarea "Want to see the next piece of clothing removed? We are gonna slowly have some f…"
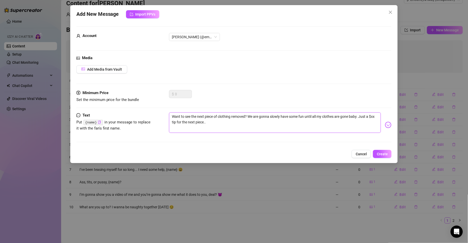
click at [176, 123] on textarea "Want to see the next piece of clothing removed? We are gonna slowly have some f…" at bounding box center [275, 122] width 212 height 20
type textarea "Want to see the next piece of clothing removed? We are gonna slowly have some f…"
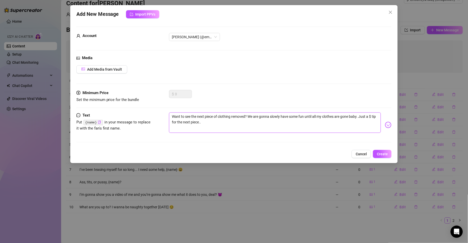
type textarea "Want to see the next piece of clothing removed? We are gonna slowly have some f…"
click at [224, 125] on textarea "Want to see the next piece of clothing removed? We are gonna slowly have some f…" at bounding box center [275, 122] width 212 height 20
type textarea "Want to see the next piece of clothing removed? We are gonna slowly have some f…"
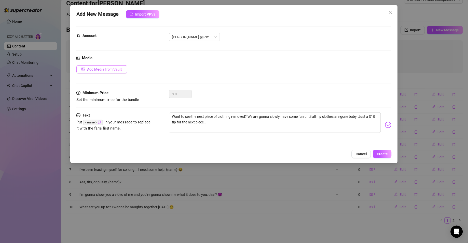
click at [116, 70] on span "Add Media from Vault" at bounding box center [104, 69] width 35 height 4
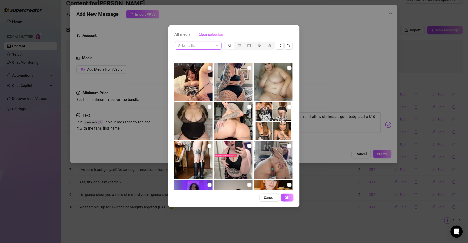
click at [214, 45] on span at bounding box center [198, 46] width 40 height 8
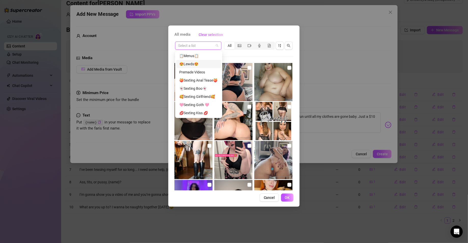
click at [202, 65] on div "😍Lewds😍" at bounding box center [198, 64] width 39 height 6
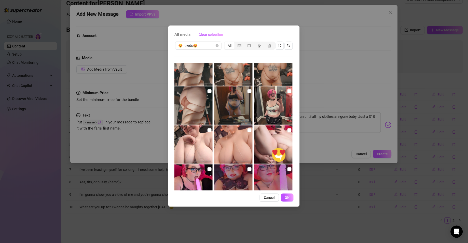
scroll to position [443, 0]
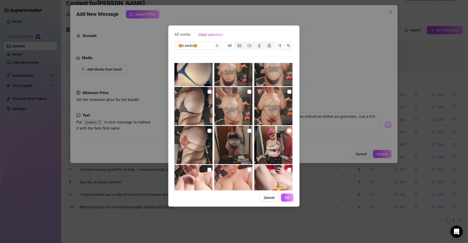
click at [208, 92] on input "checkbox" at bounding box center [209, 92] width 4 height 4
click at [208, 93] on input "checkbox" at bounding box center [209, 92] width 4 height 4
checkbox input "false"
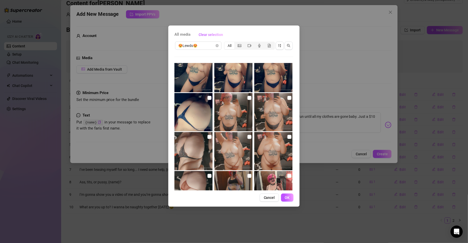
scroll to position [388, 0]
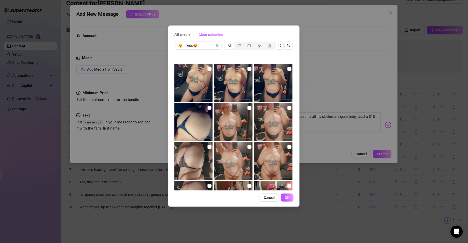
click at [207, 107] on input "checkbox" at bounding box center [209, 108] width 4 height 4
checkbox input "true"
click at [284, 198] on button "OK" at bounding box center [287, 197] width 12 height 8
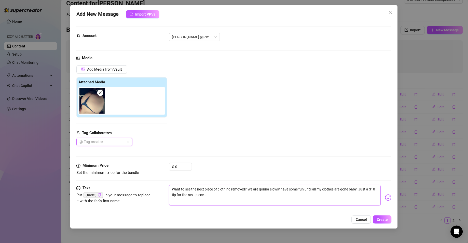
click at [241, 196] on textarea "Want to see the next piece of clothing removed? We are gonna slowly have some f…" at bounding box center [275, 195] width 212 height 20
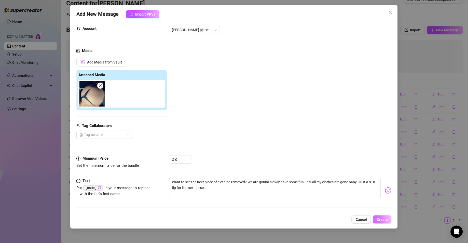
click at [382, 217] on span "Create" at bounding box center [382, 219] width 11 height 4
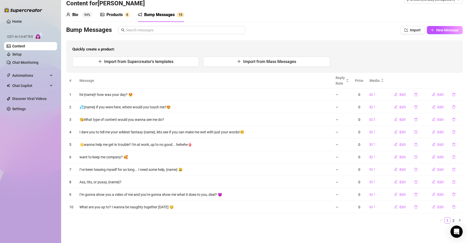
drag, startPoint x: 204, startPoint y: 44, endPoint x: 210, endPoint y: 44, distance: 5.6
click at [204, 44] on div "Quickly create a product: Import from Supercreator's templates Import from Mass…" at bounding box center [264, 56] width 396 height 33
click at [436, 29] on span "New Message" at bounding box center [447, 30] width 23 height 4
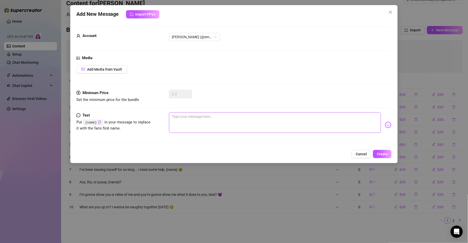
click at [183, 119] on textarea at bounding box center [275, 122] width 212 height 20
paste textarea "Wanna know a naughty secret? 🙊"
type textarea "Wanna know a naughty secret? 🙊"
click at [125, 71] on button "Add Media from Vault" at bounding box center [101, 69] width 51 height 8
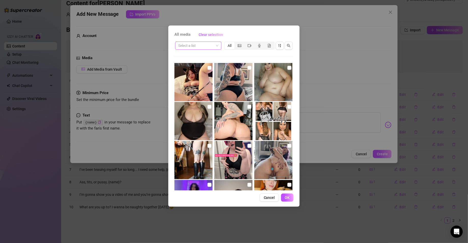
click at [207, 46] on input "search" at bounding box center [196, 46] width 36 height 8
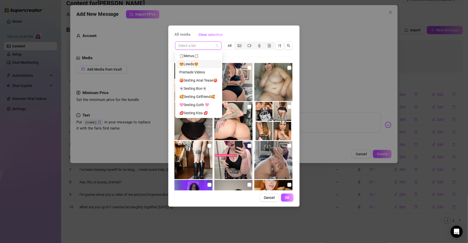
click at [196, 64] on div "😍Lewds😍" at bounding box center [198, 64] width 39 height 6
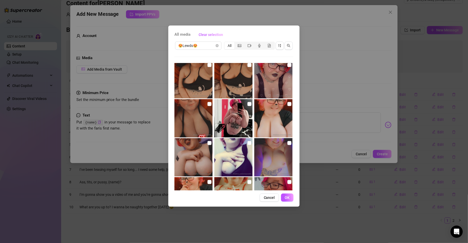
scroll to position [782, 0]
click at [287, 143] on input "checkbox" at bounding box center [289, 142] width 4 height 4
click at [287, 144] on input "checkbox" at bounding box center [289, 142] width 4 height 4
checkbox input "false"
click at [210, 143] on input "checkbox" at bounding box center [209, 142] width 4 height 4
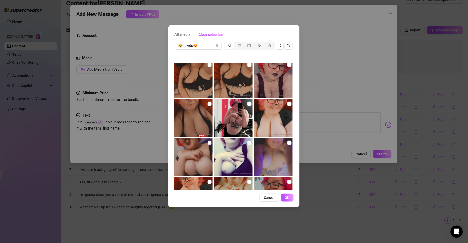
checkbox input "true"
click at [288, 198] on span "OK" at bounding box center [287, 197] width 5 height 4
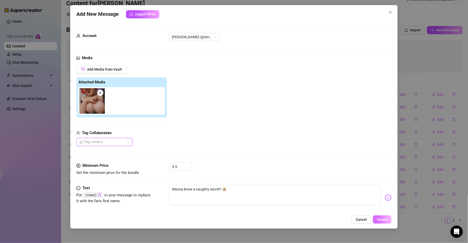
click at [383, 220] on span "Create" at bounding box center [382, 219] width 11 height 4
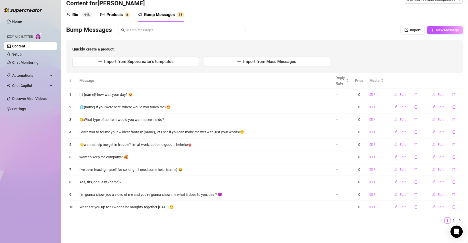
drag, startPoint x: 170, startPoint y: 228, endPoint x: 191, endPoint y: 221, distance: 22.4
click at [170, 228] on main "Content Library Content for [PERSON_NAME] [PERSON_NAME] (emopink69) Bio 94% Pro…" at bounding box center [264, 115] width 407 height 255
click at [436, 30] on span "New Message" at bounding box center [447, 30] width 23 height 4
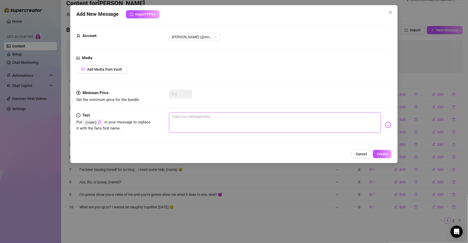
click at [188, 118] on textarea at bounding box center [275, 122] width 212 height 20
paste textarea "guess what color panties I’m wearing"
type textarea "guess what color panties I’m wearing"
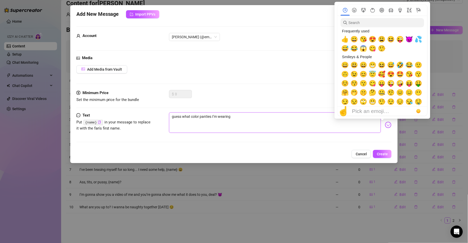
type textarea "guess what color panties I’m wearing"
click at [381, 23] on input "search" at bounding box center [382, 22] width 83 height 9
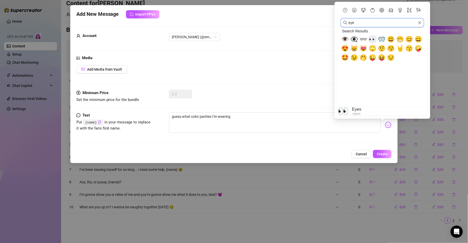
type input "eye"
click at [373, 38] on span "👀" at bounding box center [373, 39] width 8 height 7
type textarea "guess what color panties I’m wearing 👀"
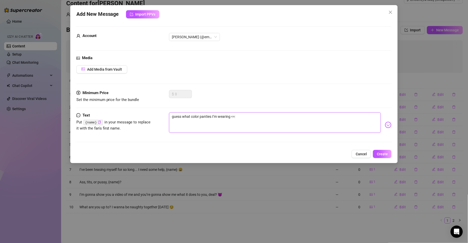
type textarea "guess what color panties I’m wearing 👀"
click at [109, 74] on div "Media Add Media from Vault" at bounding box center [233, 72] width 315 height 35
click at [114, 69] on span "Add Media from Vault" at bounding box center [104, 69] width 35 height 4
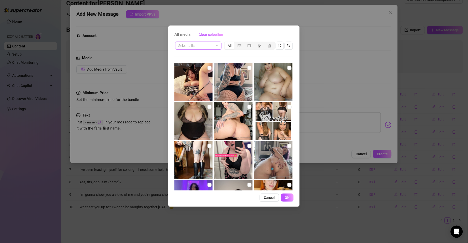
click at [204, 47] on input "search" at bounding box center [196, 46] width 36 height 8
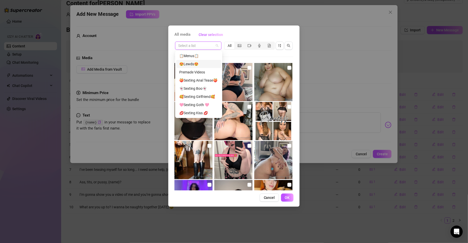
click at [203, 64] on div "😍Lewds😍" at bounding box center [198, 64] width 39 height 6
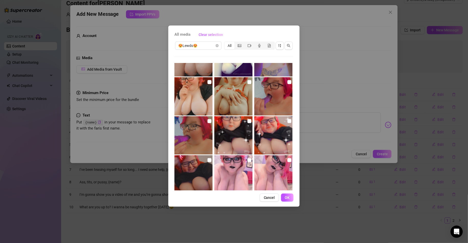
scroll to position [921, 0]
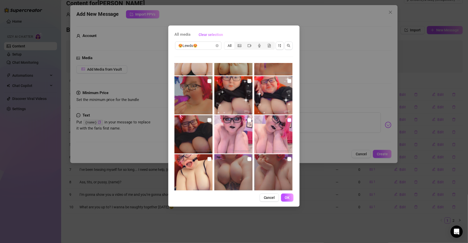
click at [287, 120] on input "checkbox" at bounding box center [289, 120] width 4 height 4
checkbox input "true"
click at [287, 197] on span "OK" at bounding box center [287, 197] width 5 height 4
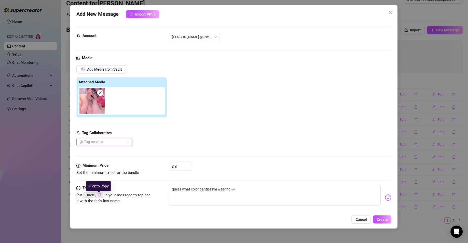
click at [98, 195] on icon "copy" at bounding box center [99, 194] width 3 height 3
click at [232, 191] on textarea "guess what color panties I’m wearing 👀" at bounding box center [275, 195] width 212 height 20
paste textarea "{name}"
type textarea "guess what color panties I’m wearing {name}👀"
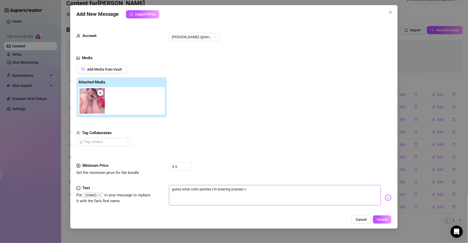
type textarea "guess what color panties I’m wearing {name} 👀"
click at [379, 220] on span "Create" at bounding box center [382, 219] width 11 height 4
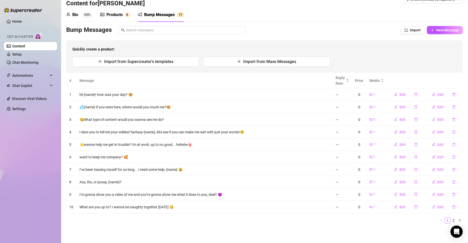
click at [142, 226] on div "# Message Reply Rate Price Media 1 hii {name}! how was your day? 😍 — 0 1 Edit E…" at bounding box center [264, 150] width 396 height 154
click at [437, 34] on div "Bump Messages Import New Message Quickly create a product: Import from Supercre…" at bounding box center [264, 49] width 396 height 47
click at [437, 32] on button "New Message" at bounding box center [445, 30] width 36 height 8
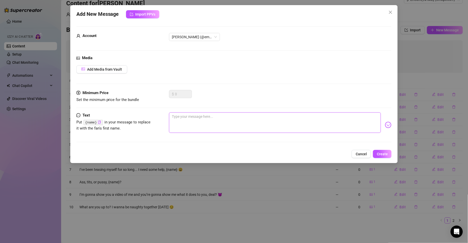
click at [290, 118] on textarea at bounding box center [275, 122] width 212 height 20
paste textarea "Hey baby, can i show you something? 🙈"
type textarea "Hey baby, can i show you something? 🙈"
click at [107, 71] on span "Add Media from Vault" at bounding box center [104, 69] width 35 height 4
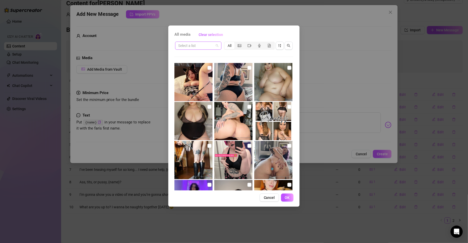
click at [183, 47] on input "search" at bounding box center [196, 46] width 36 height 8
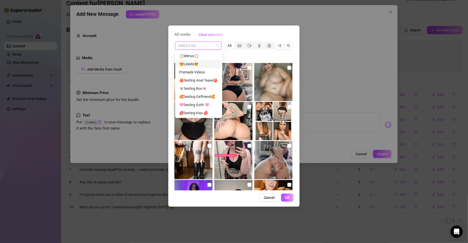
click at [192, 63] on div "😍Lewds😍" at bounding box center [198, 64] width 39 height 6
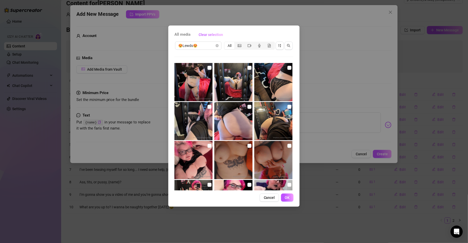
click at [290, 188] on div "All media Clear selection 😍Lewds😍 All 00:16 00:24 Cancel OK" at bounding box center [233, 115] width 131 height 181
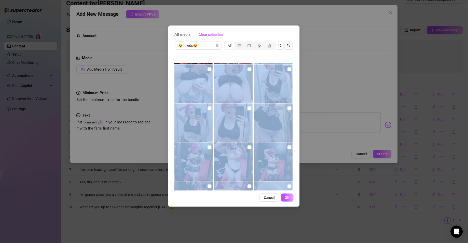
scroll to position [169, 0]
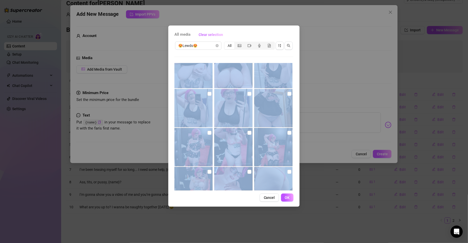
click at [296, 175] on div "All media Clear selection 😍Lewds😍 All 00:16 00:24 Cancel OK" at bounding box center [233, 115] width 131 height 181
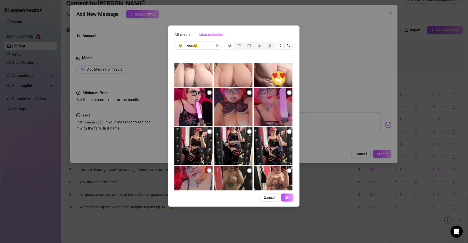
scroll to position [565, 0]
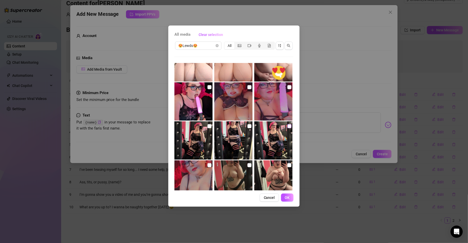
click at [287, 125] on input "checkbox" at bounding box center [289, 126] width 4 height 4
checkbox input "false"
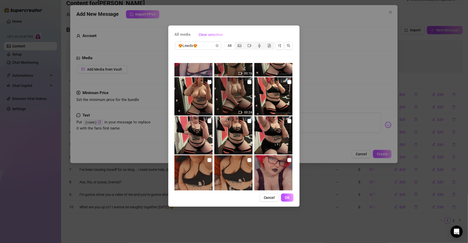
scroll to position [697, 0]
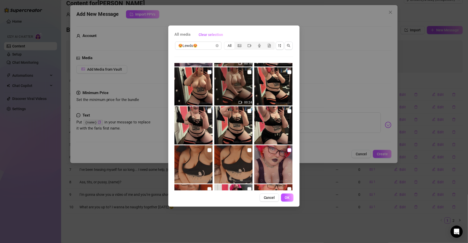
click at [287, 149] on input "checkbox" at bounding box center [289, 150] width 4 height 4
checkbox input "true"
click at [287, 194] on button "OK" at bounding box center [287, 197] width 12 height 8
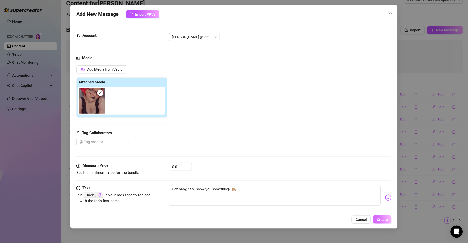
click at [381, 217] on span "Create" at bounding box center [382, 219] width 11 height 4
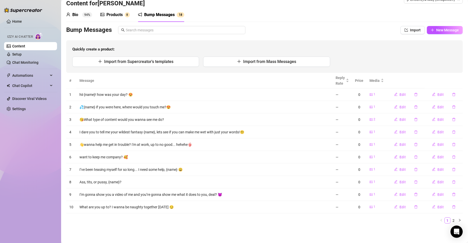
click at [201, 73] on th "Message" at bounding box center [204, 81] width 256 height 16
click at [432, 26] on button "New Message" at bounding box center [445, 30] width 36 height 8
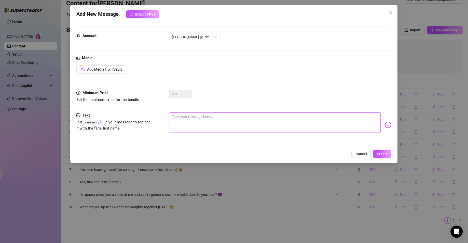
click at [220, 127] on textarea at bounding box center [275, 122] width 212 height 20
paste textarea "how horny are you RIGHT NOW? 👿"
type textarea "how horny are you RIGHT NOW? 👿"
click at [114, 68] on span "Add Media from Vault" at bounding box center [104, 69] width 35 height 4
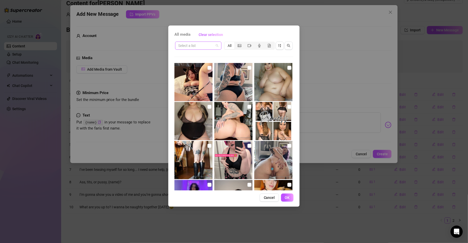
click at [184, 46] on input "search" at bounding box center [196, 46] width 36 height 8
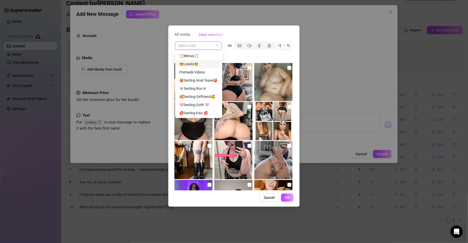
click at [185, 62] on div "😍Lewds😍" at bounding box center [198, 64] width 39 height 6
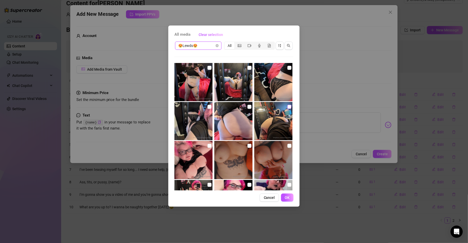
click at [287, 108] on input "checkbox" at bounding box center [289, 107] width 4 height 4
checkbox input "true"
click at [287, 197] on span "OK" at bounding box center [287, 197] width 5 height 4
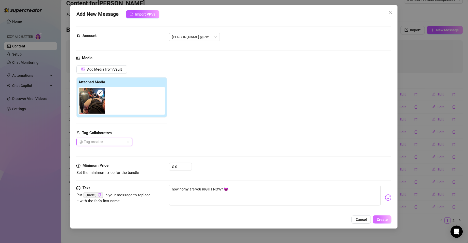
click at [381, 219] on span "Create" at bounding box center [382, 219] width 11 height 4
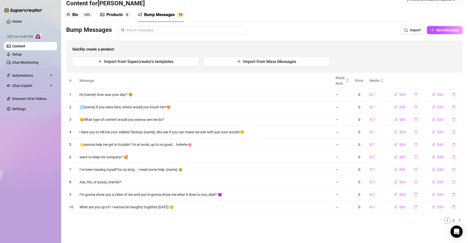
click at [196, 77] on th "Message" at bounding box center [204, 81] width 256 height 16
click at [440, 31] on span "New Message" at bounding box center [447, 30] width 23 height 4
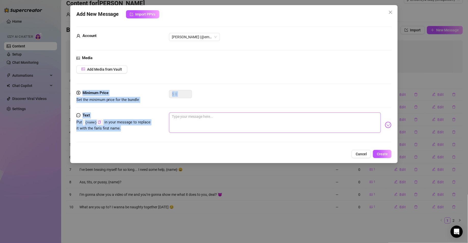
drag, startPoint x: 272, startPoint y: 89, endPoint x: 259, endPoint y: 120, distance: 34.1
click at [259, 120] on form "Account [PERSON_NAME] (@emopink69) Media Add Media from Vault Minimum Price Set…" at bounding box center [233, 86] width 315 height 120
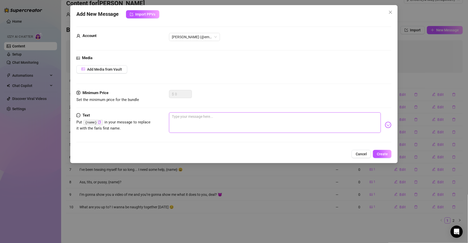
click at [259, 120] on textarea at bounding box center [275, 122] width 212 height 20
paste textarea "let's play a little game... just between you and I"
type textarea "let's play a little game... just between you and I"
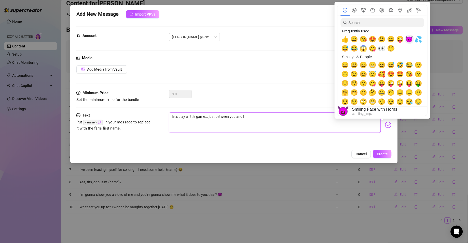
type textarea "let's play a little game... just between you and I"
click at [407, 39] on span "😈" at bounding box center [409, 39] width 8 height 7
type textarea "let's play a little game... just between you and I 😈"
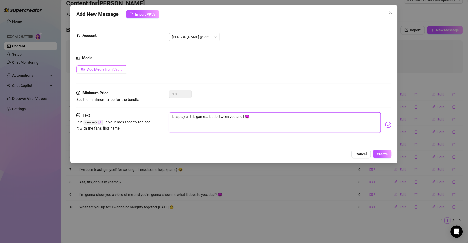
type textarea "let's play a little game... just between you and I 😈"
click at [124, 70] on button "Add Media from Vault" at bounding box center [101, 69] width 51 height 8
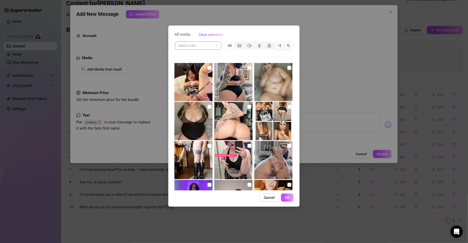
click at [198, 45] on input "search" at bounding box center [196, 46] width 36 height 8
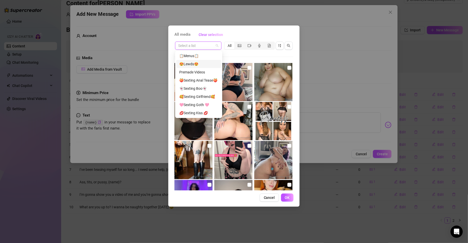
click at [200, 63] on div "😍Lewds😍" at bounding box center [198, 64] width 39 height 6
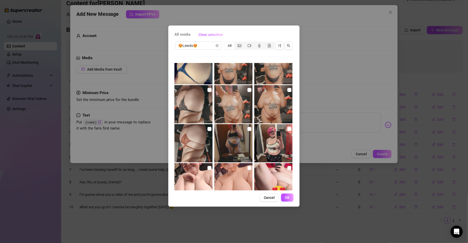
scroll to position [556, 0]
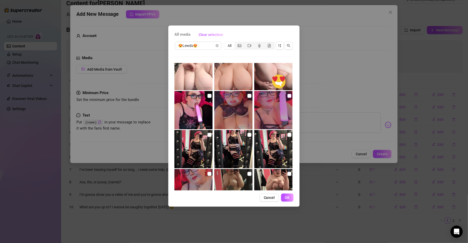
click at [287, 95] on input "checkbox" at bounding box center [289, 96] width 4 height 4
checkbox input "true"
click at [286, 196] on span "OK" at bounding box center [287, 197] width 5 height 4
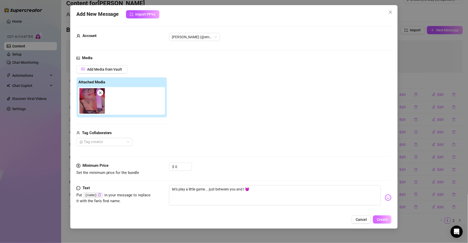
click at [377, 219] on span "Create" at bounding box center [382, 219] width 11 height 4
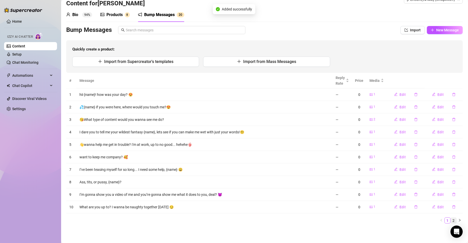
click at [451, 221] on link "2" at bounding box center [454, 220] width 6 height 6
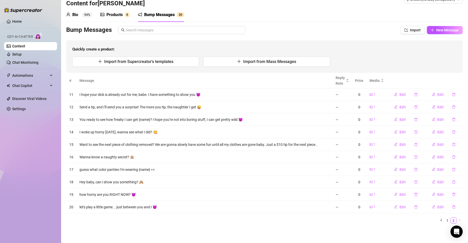
click at [197, 217] on div "# Message Reply Rate Price Media 11 I hope your dick is already out for me, bab…" at bounding box center [264, 148] width 396 height 150
click at [444, 30] on span "New Message" at bounding box center [447, 30] width 23 height 4
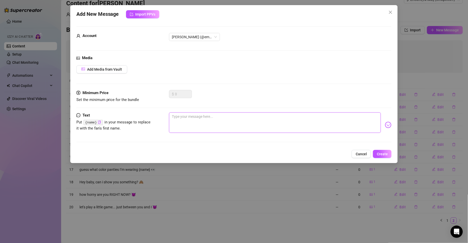
paste textarea "cum help me, im soooo wet right now 💦"
click at [293, 128] on textarea at bounding box center [275, 122] width 212 height 20
type textarea "cum help me, im soooo wet right now 💦"
click at [117, 71] on span "Add Media from Vault" at bounding box center [104, 69] width 35 height 4
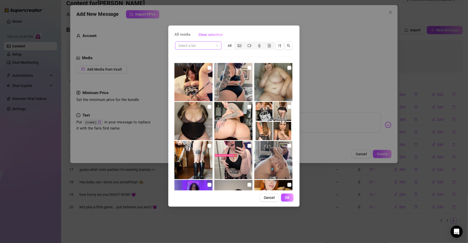
click at [206, 44] on input "search" at bounding box center [196, 46] width 36 height 8
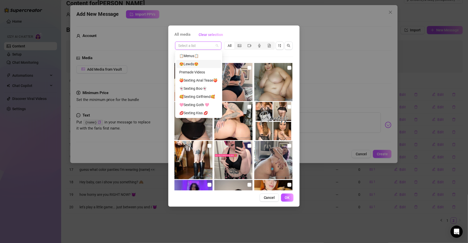
click at [206, 64] on div "😍Lewds😍" at bounding box center [198, 64] width 39 height 6
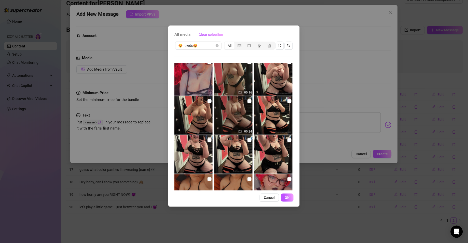
scroll to position [832, 0]
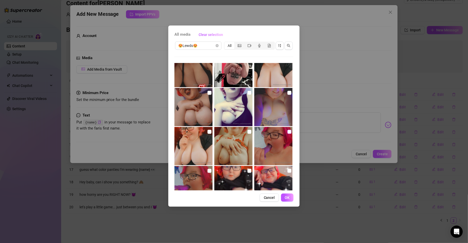
click at [287, 132] on input "checkbox" at bounding box center [289, 132] width 4 height 4
checkbox input "true"
click at [286, 199] on button "OK" at bounding box center [287, 197] width 12 height 8
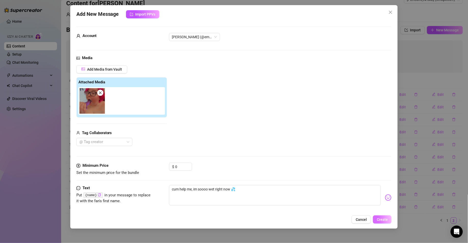
click at [379, 220] on span "Create" at bounding box center [382, 219] width 11 height 4
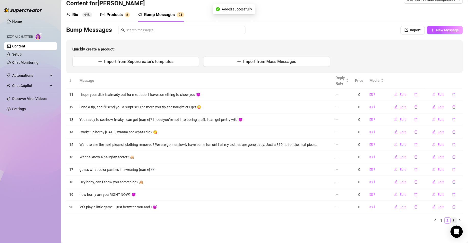
click at [451, 221] on link "3" at bounding box center [454, 220] width 6 height 6
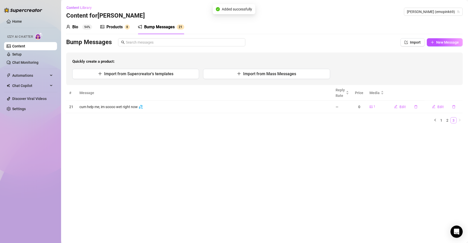
scroll to position [0, 0]
click at [191, 51] on div "Bump Messages Import New Message Quickly create a product: Import from Supercre…" at bounding box center [264, 61] width 396 height 47
drag, startPoint x: 445, startPoint y: 37, endPoint x: 443, endPoint y: 46, distance: 9.7
click at [443, 46] on div "Bio 94% Products 8 Bump Messages 2 1 Bio Import Bio from other creator Personal…" at bounding box center [264, 73] width 396 height 107
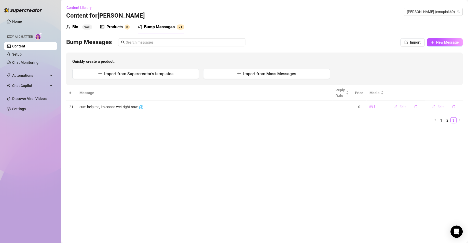
click at [443, 46] on div "Bump Messages Import New Message Quickly create a product: Import from Supercre…" at bounding box center [264, 61] width 396 height 47
click at [446, 43] on span "New Message" at bounding box center [447, 42] width 23 height 4
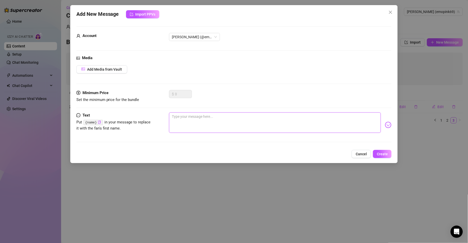
click at [250, 126] on textarea at bounding box center [275, 122] width 212 height 20
paste textarea "I'm home alone tonight... please tell me you're on"
type textarea "I'm home alone tonight... please tell me you're on"
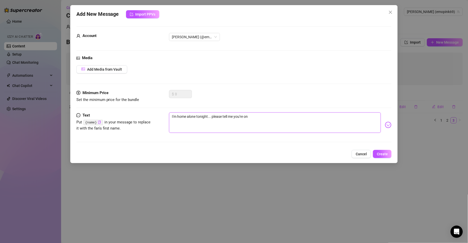
type textarea "I'm home alone tonight... please tell me you're on"
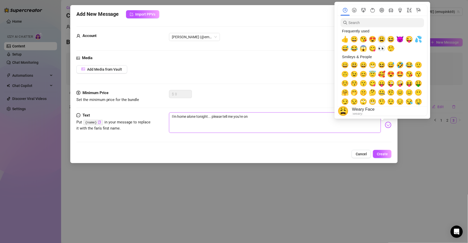
type textarea "I'm home alone tonight... please tell me you're on"
click at [383, 37] on span "😩" at bounding box center [382, 39] width 8 height 7
type textarea "I'm home alone tonight... please tell me you're on😩"
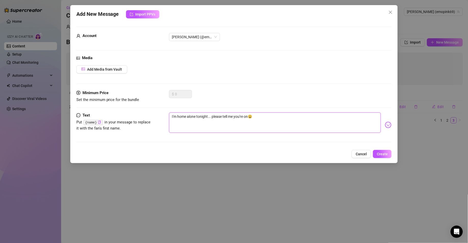
click at [250, 118] on textarea "I'm home alone tonight... please tell me you're on😩" at bounding box center [275, 122] width 212 height 20
type textarea "I'm home alone tonight... please tell me you're on 😩"
click at [104, 71] on span "Add Media from Vault" at bounding box center [104, 69] width 35 height 4
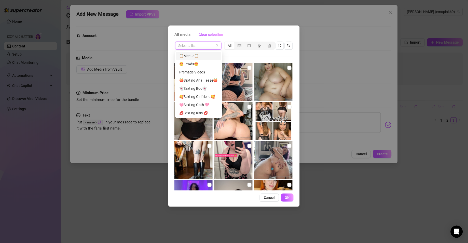
click at [195, 48] on input "search" at bounding box center [196, 46] width 36 height 8
click at [202, 63] on div "😍Lewds😍" at bounding box center [198, 64] width 39 height 6
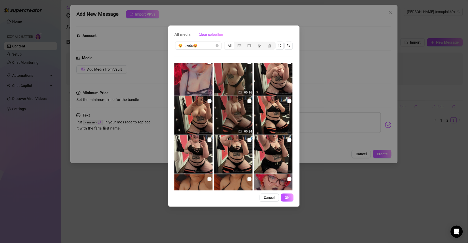
scroll to position [779, 0]
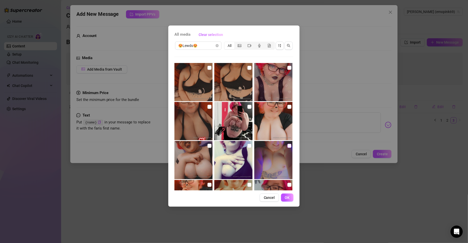
click at [287, 145] on input "checkbox" at bounding box center [289, 146] width 4 height 4
checkbox input "true"
click at [286, 197] on span "OK" at bounding box center [287, 197] width 5 height 4
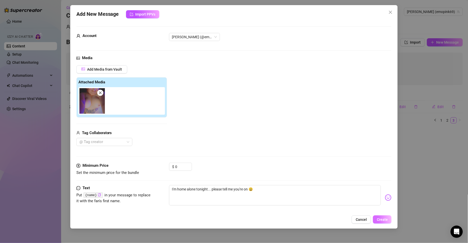
click at [381, 219] on span "Create" at bounding box center [382, 219] width 11 height 4
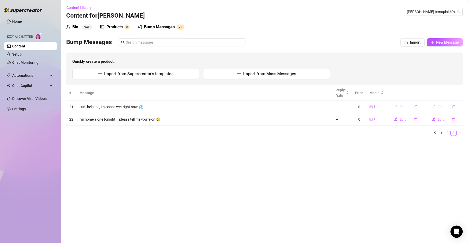
click at [194, 144] on main "Content Library Content for [PERSON_NAME] [PERSON_NAME] (emopink69) Bio 94% Pro…" at bounding box center [264, 121] width 407 height 243
click at [442, 40] on span "New Message" at bounding box center [447, 42] width 23 height 4
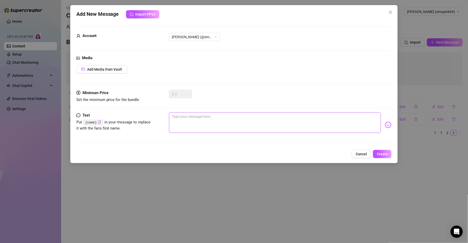
click at [283, 119] on textarea at bounding box center [275, 122] width 212 height 20
paste textarea "Are you busy right now...?"
type textarea "Are you busy right now...?"
click at [120, 69] on span "Add Media from Vault" at bounding box center [104, 69] width 35 height 4
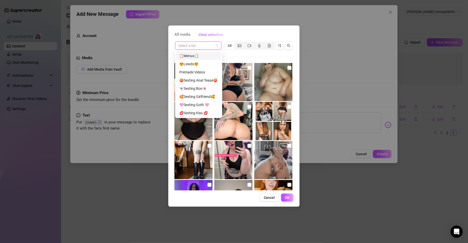
click at [202, 47] on input "search" at bounding box center [196, 46] width 36 height 8
click at [198, 63] on div "😍Lewds😍" at bounding box center [198, 64] width 39 height 6
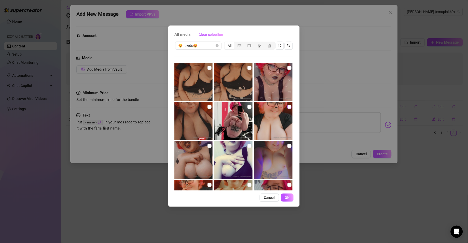
click at [287, 107] on input "checkbox" at bounding box center [289, 107] width 4 height 4
checkbox input "true"
click at [284, 196] on button "OK" at bounding box center [287, 197] width 12 height 8
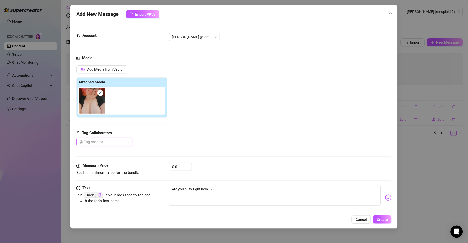
click at [102, 97] on img at bounding box center [91, 100] width 25 height 25
click at [100, 93] on icon "close" at bounding box center [100, 92] width 3 height 3
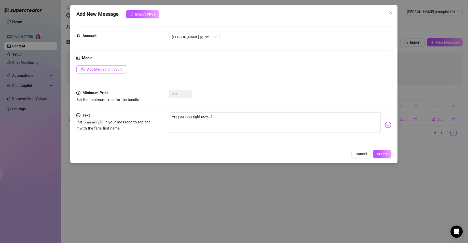
click at [109, 68] on span "Add Media from Vault" at bounding box center [104, 69] width 35 height 4
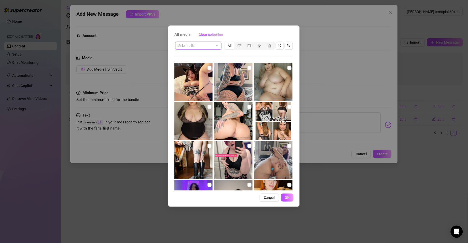
click at [180, 49] on div "Select a list" at bounding box center [198, 45] width 46 height 8
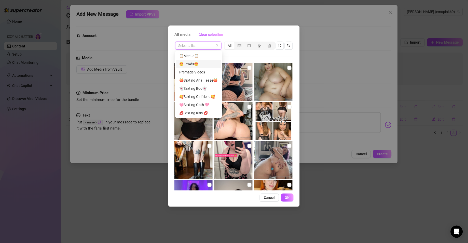
click at [189, 64] on div "😍Lewds😍" at bounding box center [198, 64] width 39 height 6
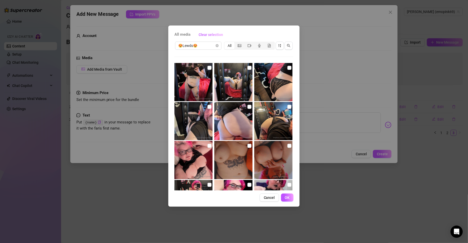
click at [287, 169] on img at bounding box center [273, 160] width 38 height 38
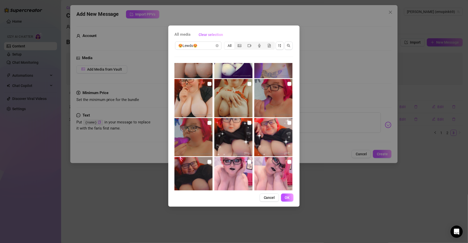
scroll to position [890, 0]
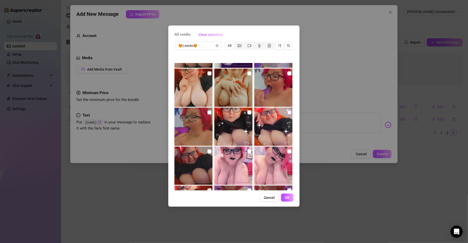
click at [287, 110] on input "checkbox" at bounding box center [289, 112] width 4 height 4
checkbox input "true"
click at [287, 198] on span "OK" at bounding box center [287, 197] width 5 height 4
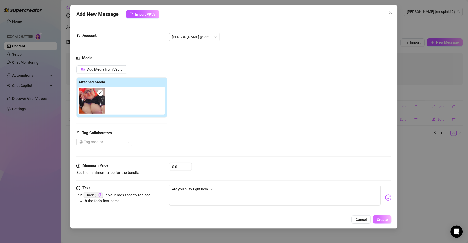
click at [381, 220] on span "Create" at bounding box center [382, 219] width 11 height 4
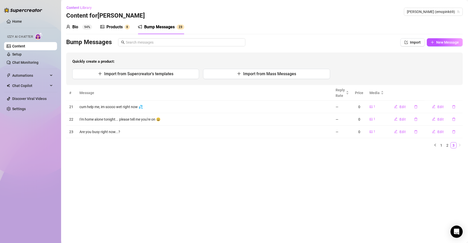
click at [156, 166] on main "Content Library Content for [PERSON_NAME] [PERSON_NAME] (emopink69) Bio 94% Pro…" at bounding box center [264, 121] width 407 height 243
click at [435, 42] on button "New Message" at bounding box center [445, 42] width 36 height 8
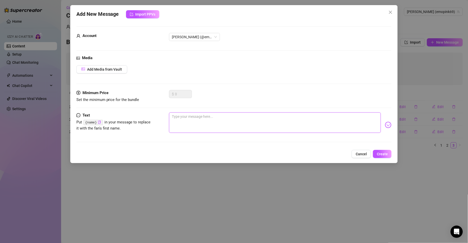
click at [282, 117] on textarea at bounding box center [275, 122] width 212 height 20
paste textarea "Are you on babe? Just want to chat <3"
type textarea "Are you on babe? Just want to chat <3"
drag, startPoint x: 121, startPoint y: 75, endPoint x: 121, endPoint y: 72, distance: 3.1
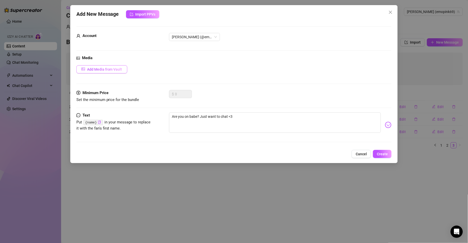
click at [121, 72] on div "Media Add Media from Vault" at bounding box center [233, 72] width 315 height 35
click at [121, 72] on button "Add Media from Vault" at bounding box center [101, 69] width 51 height 8
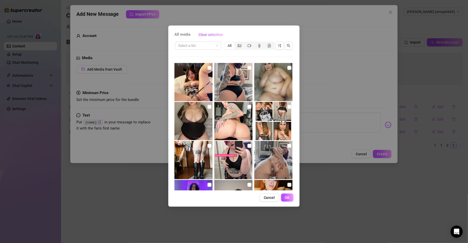
click at [192, 41] on div "Select a list All" at bounding box center [233, 46] width 119 height 10
click at [194, 45] on input "search" at bounding box center [196, 46] width 36 height 8
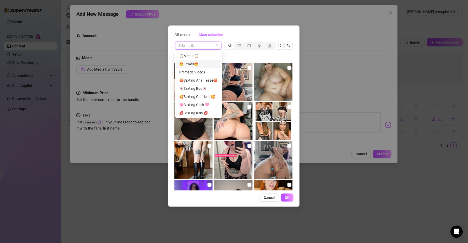
click at [193, 65] on div "😍Lewds😍" at bounding box center [198, 64] width 39 height 6
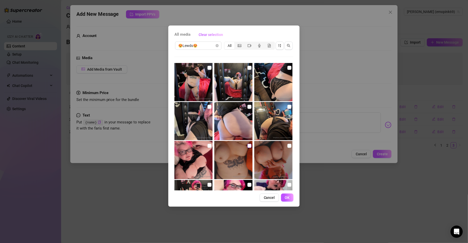
click at [247, 145] on input "checkbox" at bounding box center [249, 146] width 4 height 4
checkbox input "true"
click at [288, 195] on span "OK" at bounding box center [287, 197] width 5 height 4
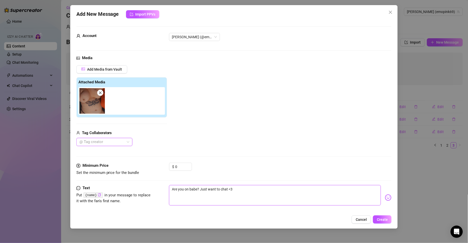
click at [267, 188] on textarea "Are you on babe? Just want to chat <3" at bounding box center [275, 195] width 212 height 20
click at [385, 215] on button "Create" at bounding box center [382, 219] width 19 height 8
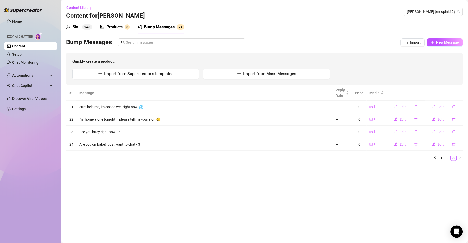
click at [158, 187] on main "Content Library Content for [PERSON_NAME] [PERSON_NAME] (emopink69) Bio 94% Pro…" at bounding box center [264, 121] width 407 height 243
click at [450, 38] on div "Bio 94% Products 8 Bump Messages 2 4 Bio Import Bio from other creator Personal…" at bounding box center [264, 92] width 396 height 145
click at [448, 43] on span "New Message" at bounding box center [447, 42] width 23 height 4
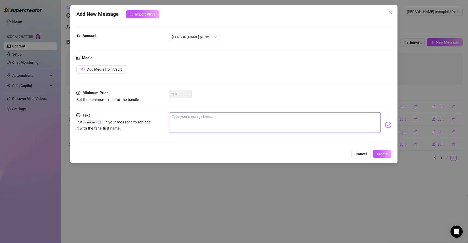
click at [296, 115] on textarea at bounding box center [275, 122] width 212 height 20
paste textarea "Hey cutie! Been missing you, are you feeling okay?"
type textarea "Hey cutie! Been missing you, are you feeling okay?"
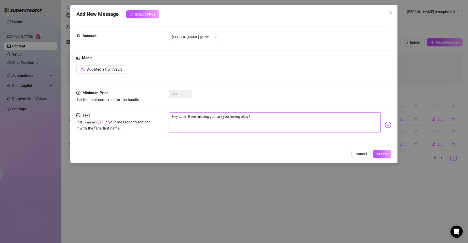
type textarea "Hey cutie! Been missing you, are you feeling okay?"
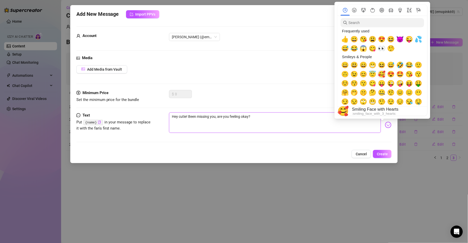
type textarea "Hey cutie! Been missing you, are you feeling okay?"
click at [383, 70] on span "🥰" at bounding box center [382, 73] width 8 height 7
type textarea "Hey cutie! Been missing you, are you feeling okay? 🥰"
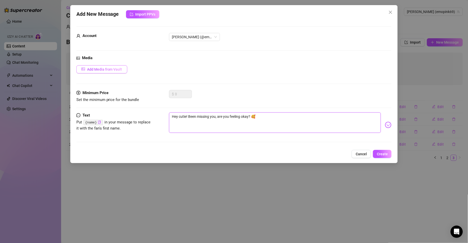
type textarea "Hey cutie! Been missing you, are you feeling okay? 🥰"
click at [97, 70] on span "Add Media from Vault" at bounding box center [104, 69] width 35 height 4
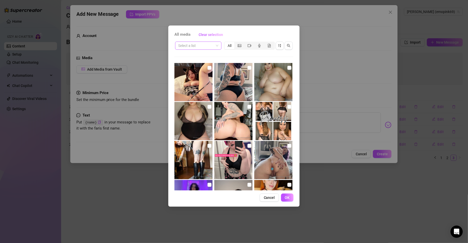
click at [195, 46] on input "search" at bounding box center [196, 46] width 36 height 8
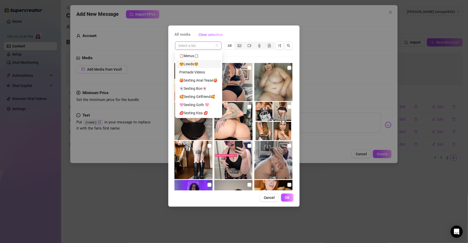
click at [199, 64] on div "😍Lewds😍" at bounding box center [198, 64] width 39 height 6
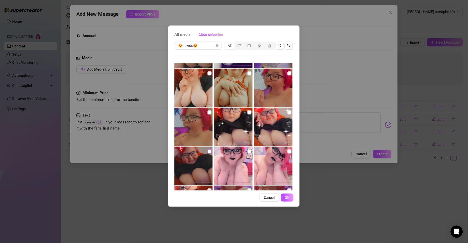
click at [207, 151] on input "checkbox" at bounding box center [209, 151] width 4 height 4
checkbox input "true"
click at [285, 198] on span "OK" at bounding box center [287, 197] width 5 height 4
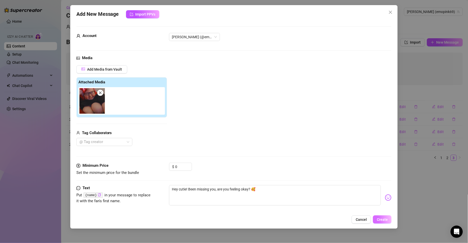
click at [378, 218] on span "Create" at bounding box center [382, 219] width 11 height 4
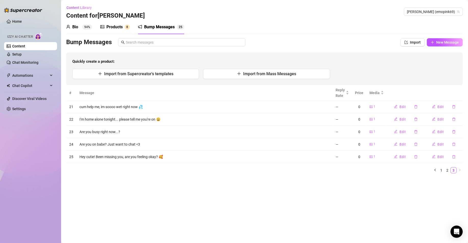
click at [120, 23] on div "Products 8" at bounding box center [115, 27] width 30 height 14
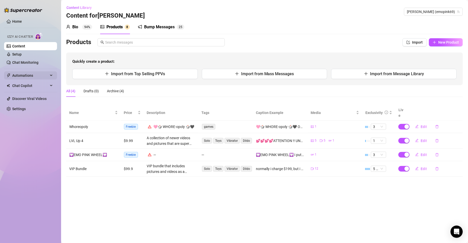
click at [27, 78] on span "Automations" at bounding box center [30, 75] width 36 height 8
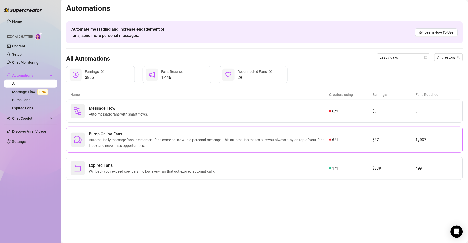
click at [137, 146] on span "Automatically message fans the moment fans come online with a personal message.…" at bounding box center [209, 142] width 240 height 11
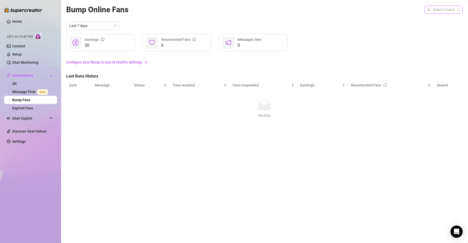
click at [431, 10] on input "search" at bounding box center [441, 10] width 28 height 8
click at [431, 20] on span "[PERSON_NAME]" at bounding box center [422, 20] width 27 height 6
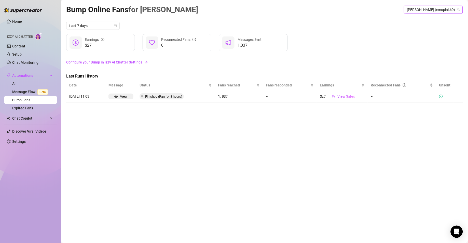
click at [94, 60] on link "Configure your Bump in Izzy AI Chatter Settings" at bounding box center [264, 62] width 396 height 6
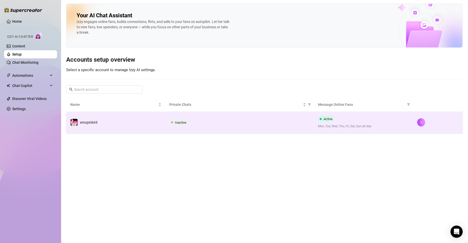
click at [223, 127] on td "Inactive" at bounding box center [239, 121] width 149 height 21
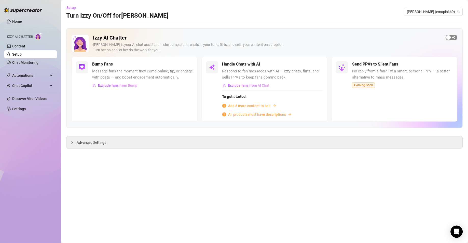
click at [452, 37] on span "button" at bounding box center [452, 38] width 12 height 6
click at [174, 94] on div "Bump Fans Message fans the moment they come online, tip, or engage with posts —…" at bounding box center [135, 89] width 126 height 65
click at [285, 80] on span "Respond to fan messages with AI — Izzy chats, flirts, and sells PPVs to keep fa…" at bounding box center [272, 74] width 101 height 12
click at [264, 115] on span "All products must have descriptions" at bounding box center [257, 114] width 58 height 6
click at [130, 86] on span "Exclude fans from Bump" at bounding box center [117, 85] width 39 height 4
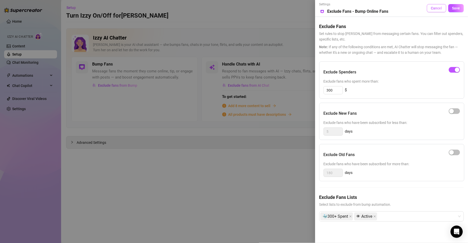
click at [440, 8] on span "Cancel" at bounding box center [436, 8] width 11 height 4
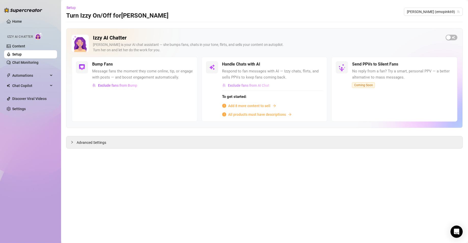
click at [251, 86] on span "Exclude fans from AI Chat" at bounding box center [248, 85] width 41 height 4
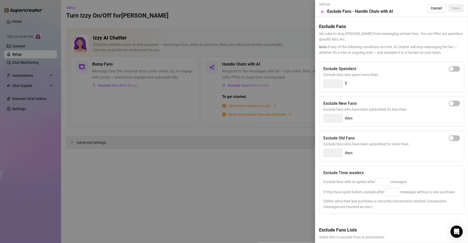
scroll to position [33, 0]
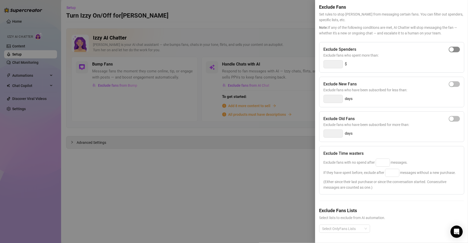
click at [449, 47] on div "button" at bounding box center [451, 49] width 5 height 5
type input "300"
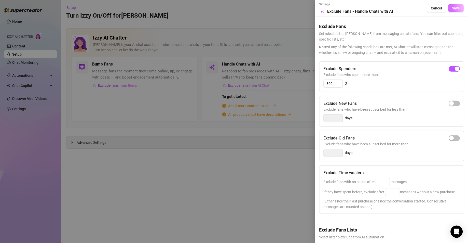
click at [453, 7] on span "Save" at bounding box center [456, 8] width 8 height 4
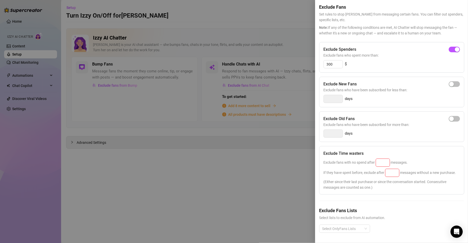
scroll to position [33, 0]
click at [359, 225] on div at bounding box center [342, 228] width 44 height 7
type input "a"
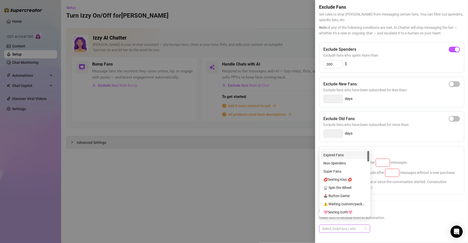
type input "a"
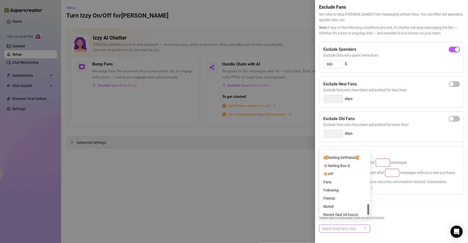
scroll to position [325, 0]
drag, startPoint x: 368, startPoint y: 158, endPoint x: 368, endPoint y: 217, distance: 59.0
click at [368, 217] on div "1019258165 1106708646 1106708874 🥰Sexting Girlfriend🥰 👻Sexting Boo👻 🔥VIP Fans F…" at bounding box center [344, 183] width 51 height 67
click at [369, 197] on div at bounding box center [368, 183] width 2 height 65
click at [368, 203] on div at bounding box center [368, 183] width 2 height 65
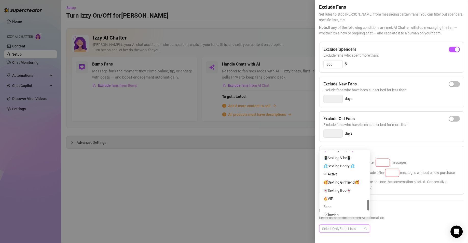
drag, startPoint x: 368, startPoint y: 207, endPoint x: 368, endPoint y: 201, distance: 5.6
click at [368, 201] on div at bounding box center [368, 205] width 2 height 11
click at [346, 169] on div "👁 Active" at bounding box center [344, 172] width 43 height 6
click at [412, 188] on div "Exclude Spenders Exclude fans who spent more than: 300 $ Exclude New Fans Exclu…" at bounding box center [391, 141] width 145 height 199
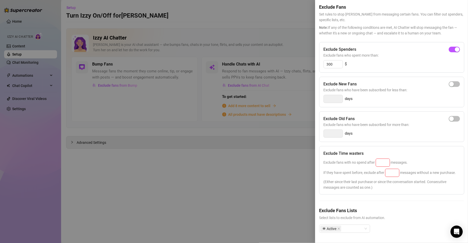
scroll to position [0, 0]
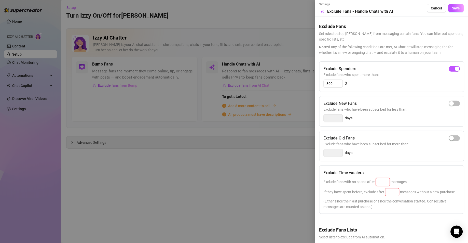
click at [384, 182] on input at bounding box center [383, 182] width 14 height 8
click at [396, 194] on input at bounding box center [392, 192] width 14 height 8
click at [389, 184] on input "25" at bounding box center [383, 182] width 14 height 8
drag, startPoint x: 393, startPoint y: 200, endPoint x: 395, endPoint y: 195, distance: 5.5
click at [395, 195] on div "If they have spent before, exclude after messages without a new purchase." at bounding box center [391, 192] width 136 height 8
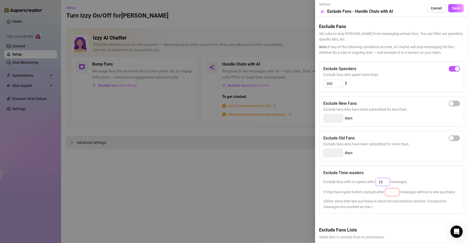
click at [383, 179] on input "25" at bounding box center [383, 182] width 14 height 8
type input "25"
click at [393, 189] on div at bounding box center [392, 192] width 14 height 8
drag, startPoint x: 393, startPoint y: 189, endPoint x: 386, endPoint y: 186, distance: 7.9
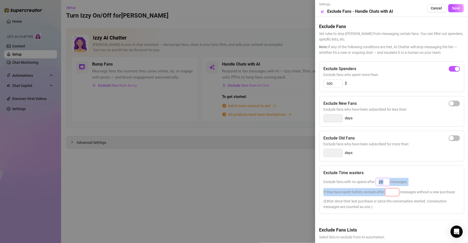
click at [386, 186] on div "Exclude Time wasters Exclude fans with no spend after 25 messages. If they have…" at bounding box center [391, 189] width 145 height 48
click at [389, 189] on input at bounding box center [392, 192] width 14 height 8
type input "25"
click at [409, 196] on div "If they have spent before, exclude after 25 messages without a new purchase." at bounding box center [391, 192] width 136 height 8
click at [452, 8] on span "Save" at bounding box center [456, 8] width 8 height 4
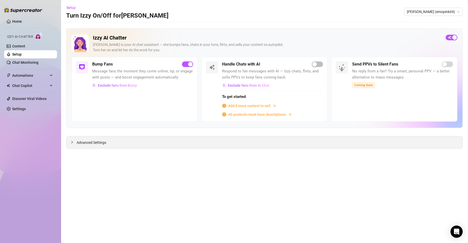
click at [190, 146] on div "Advanced Settings" at bounding box center [264, 142] width 396 height 12
click at [96, 145] on span "Advanced Settings" at bounding box center [92, 142] width 30 height 6
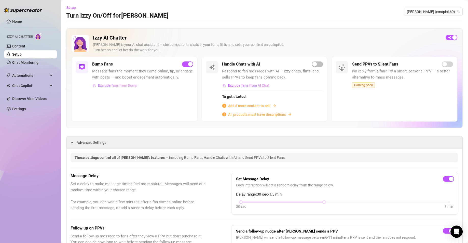
click at [125, 87] on span "Exclude fans from Bump" at bounding box center [117, 85] width 39 height 4
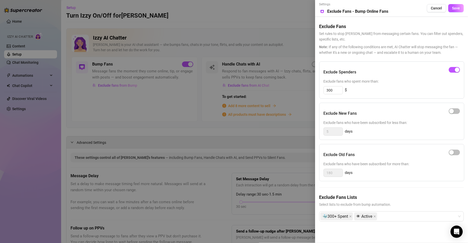
click at [265, 165] on div at bounding box center [234, 121] width 468 height 243
